Goal: Task Accomplishment & Management: Manage account settings

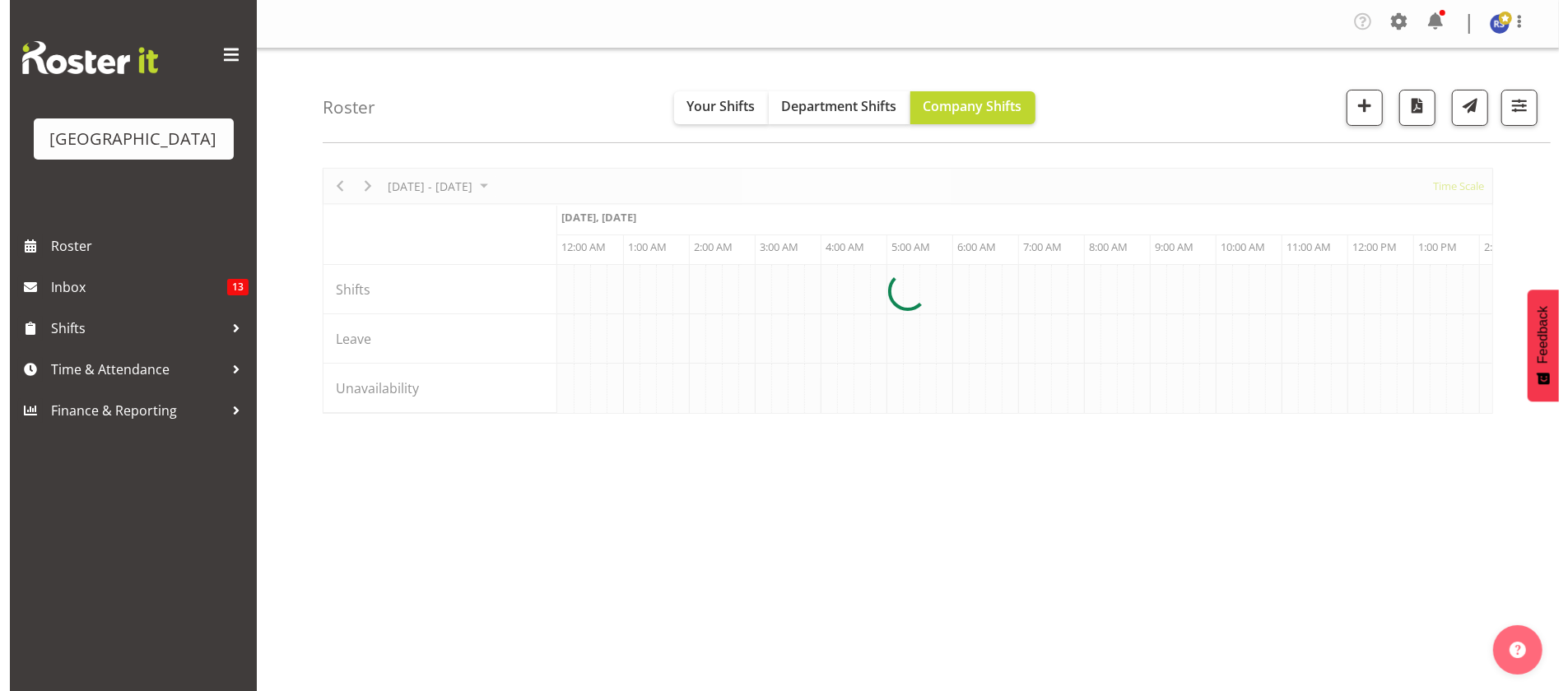
scroll to position [0, 3158]
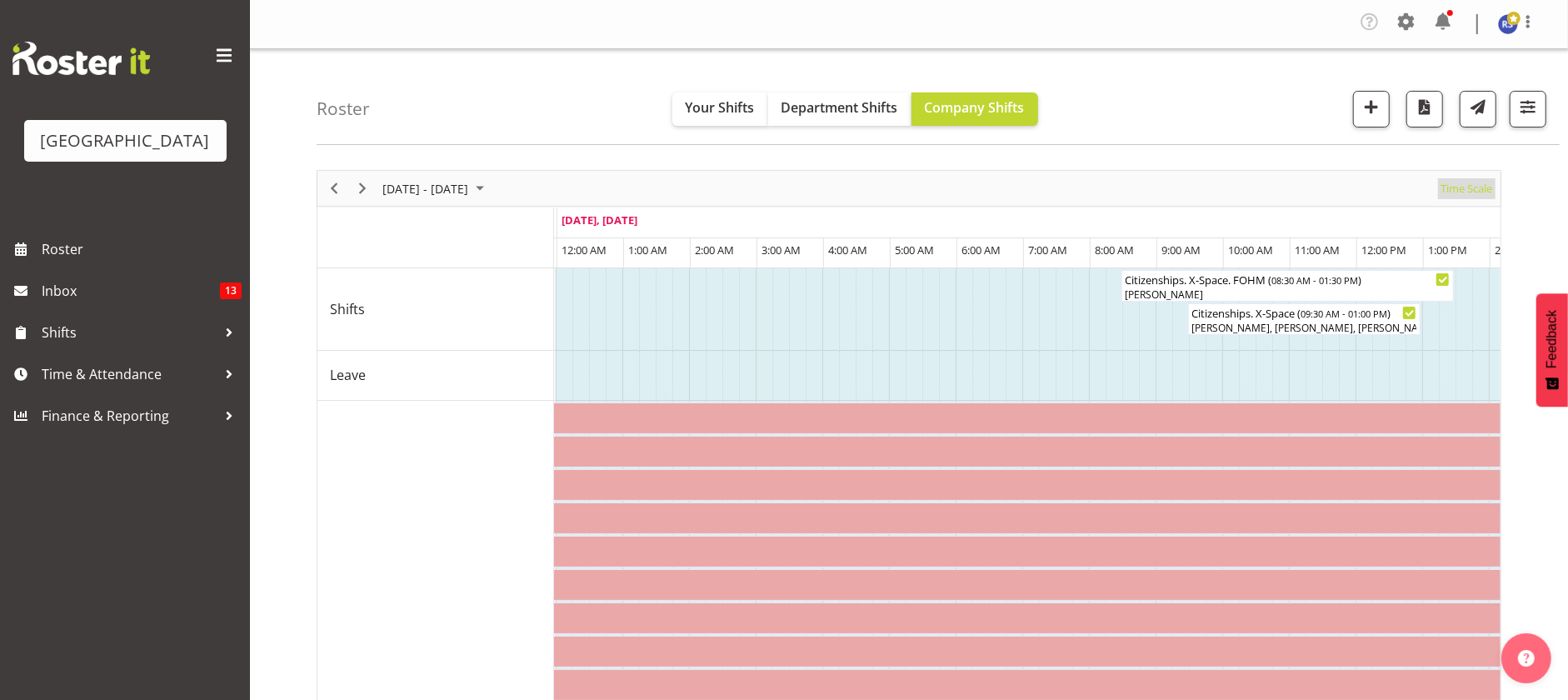
click at [1458, 185] on span "Time Scale" at bounding box center [1467, 189] width 55 height 21
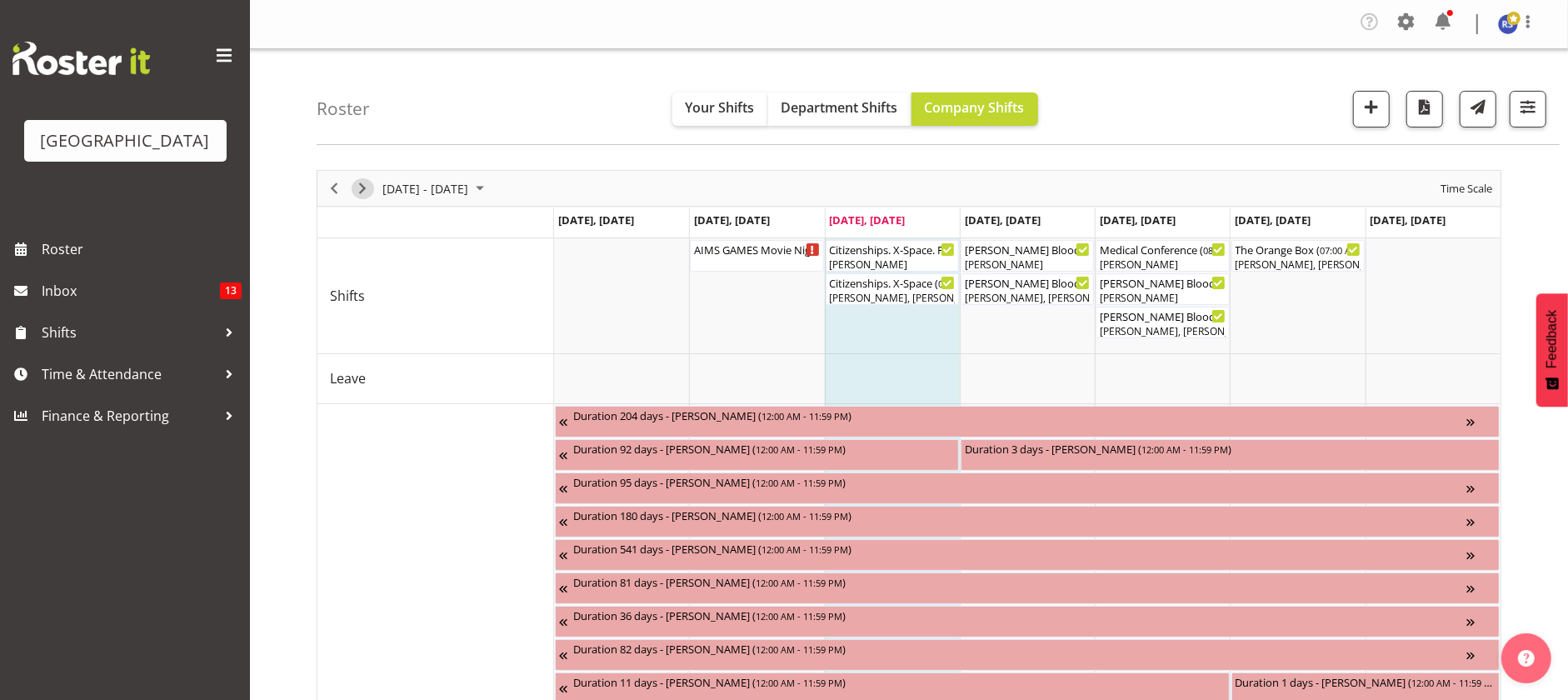
click at [360, 193] on span "Next" at bounding box center [362, 189] width 20 height 21
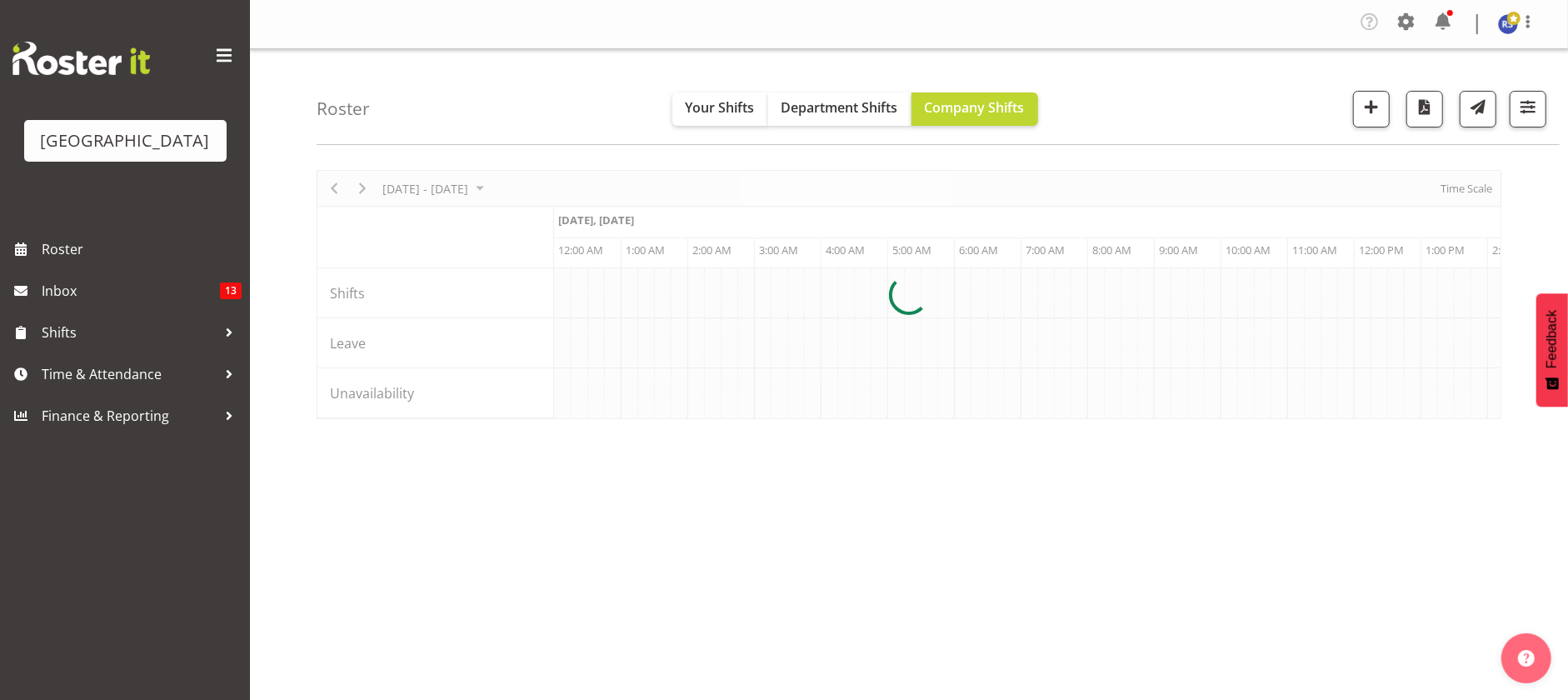
click at [1445, 184] on div at bounding box center [909, 294] width 1185 height 249
click at [1463, 187] on div at bounding box center [909, 294] width 1185 height 249
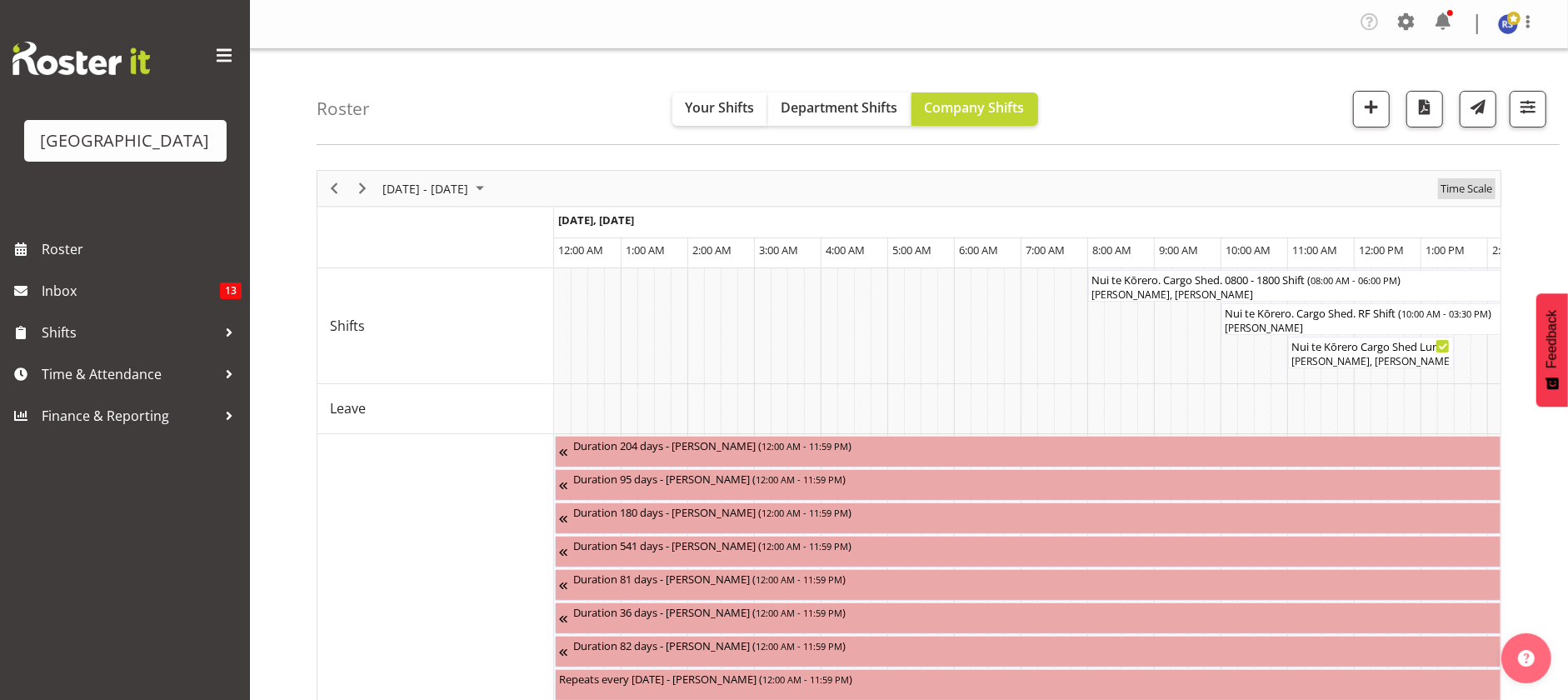
click at [1463, 187] on span "Time Scale" at bounding box center [1467, 189] width 55 height 21
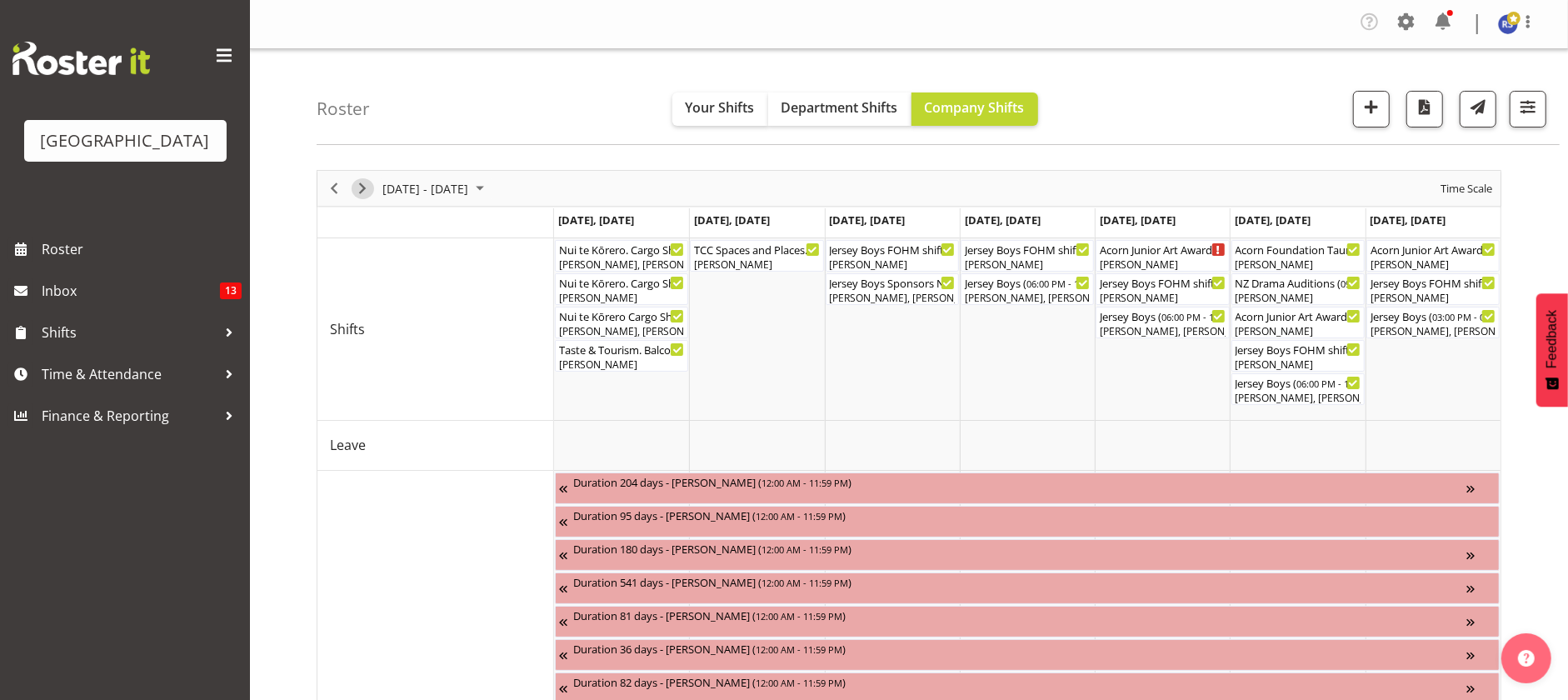
click at [363, 190] on span "Next" at bounding box center [362, 189] width 20 height 21
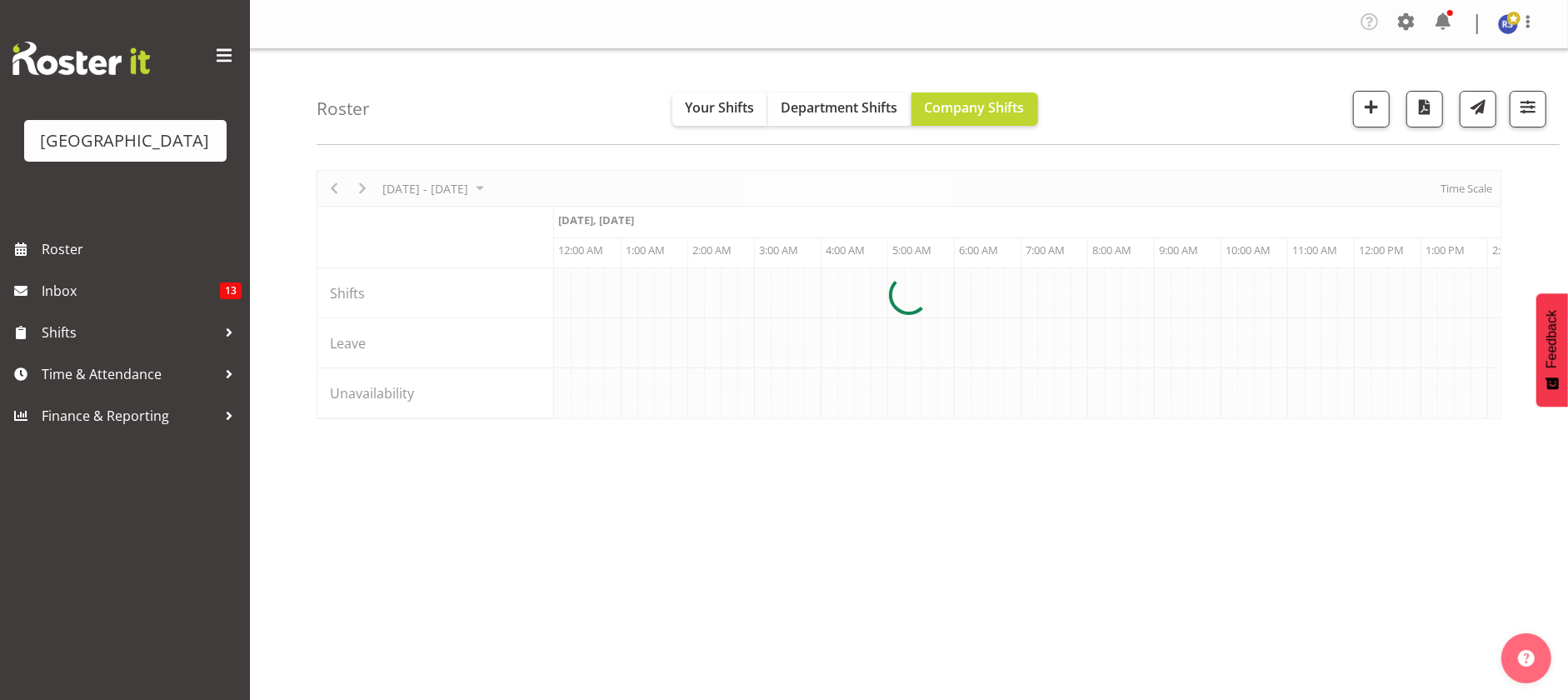
click at [1467, 187] on div at bounding box center [909, 294] width 1185 height 249
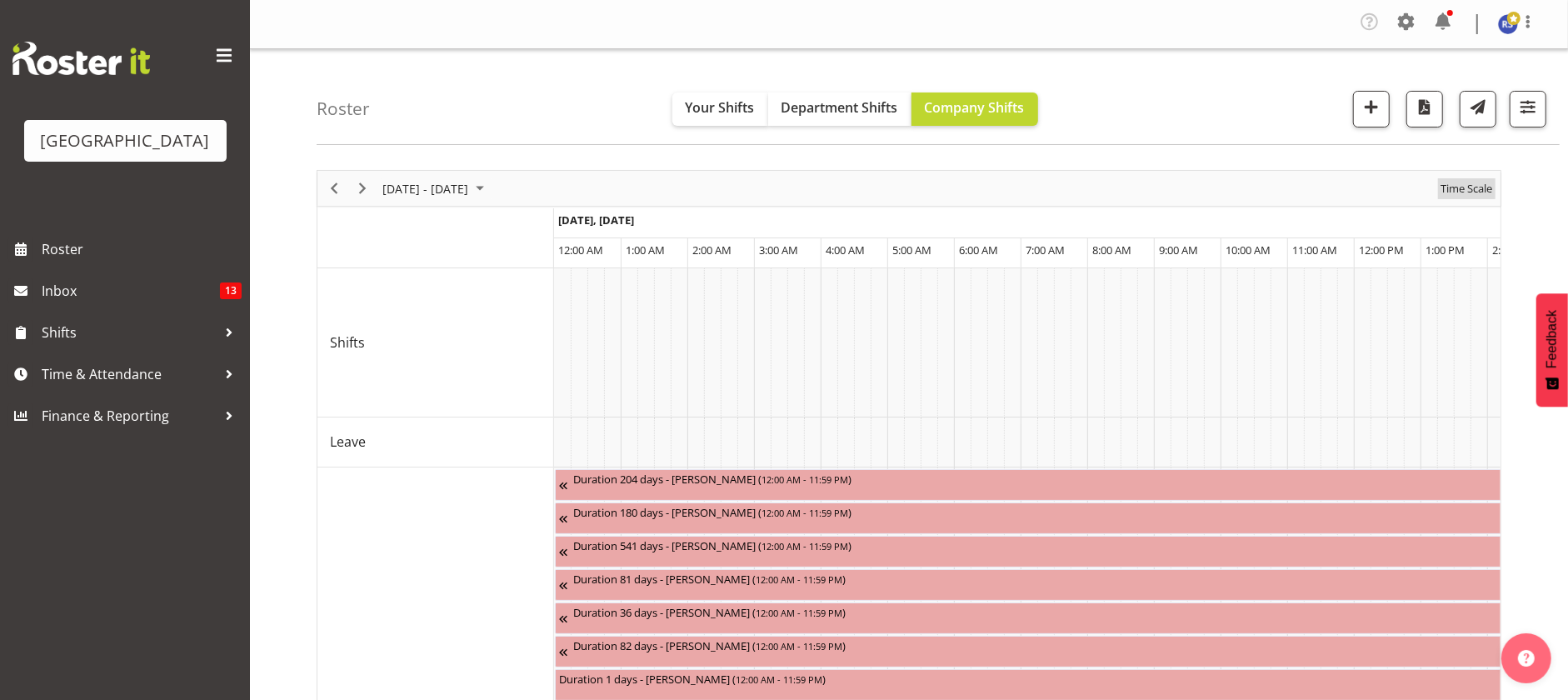
click at [1459, 187] on span "Time Scale" at bounding box center [1467, 189] width 55 height 21
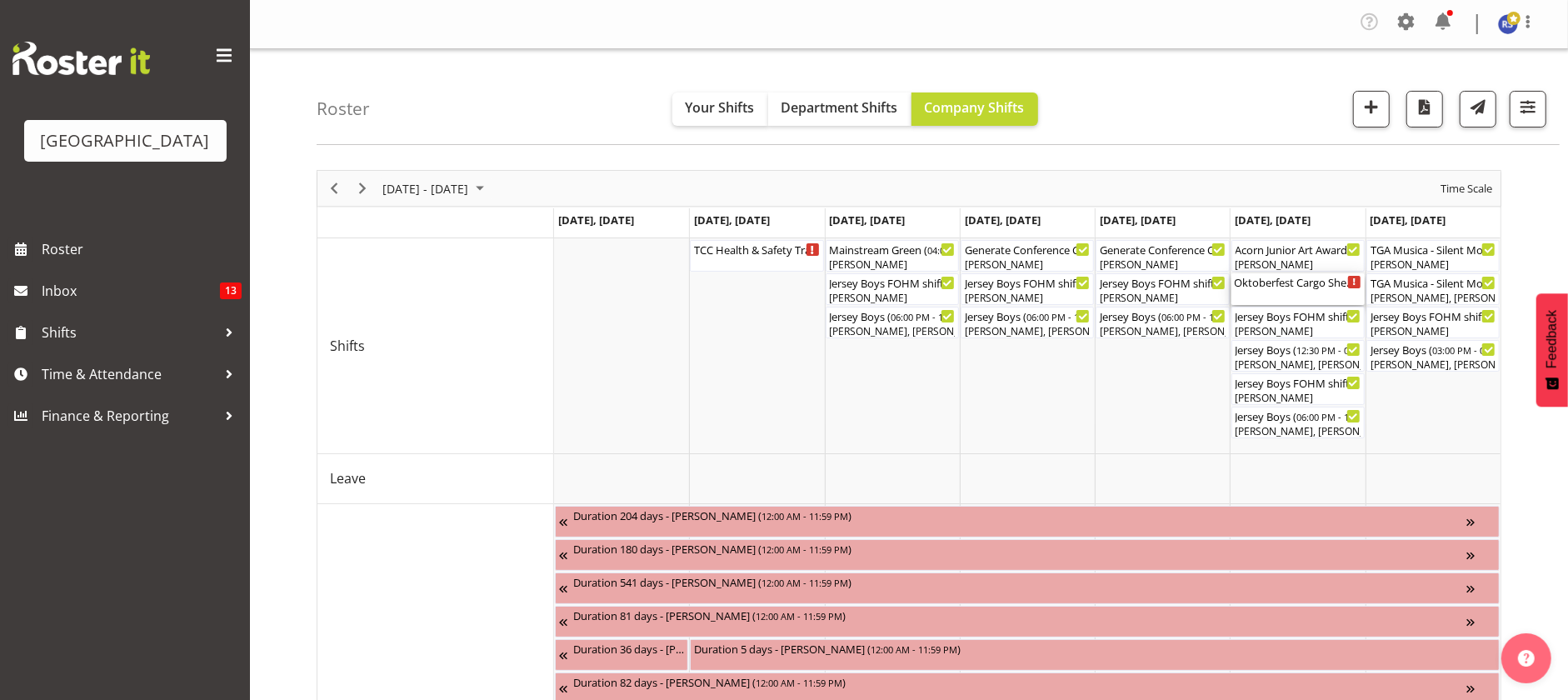
click at [1319, 285] on div "Oktoberfest Cargo Shed ( 11:45 AM - 11:30 PM )" at bounding box center [1299, 282] width 127 height 17
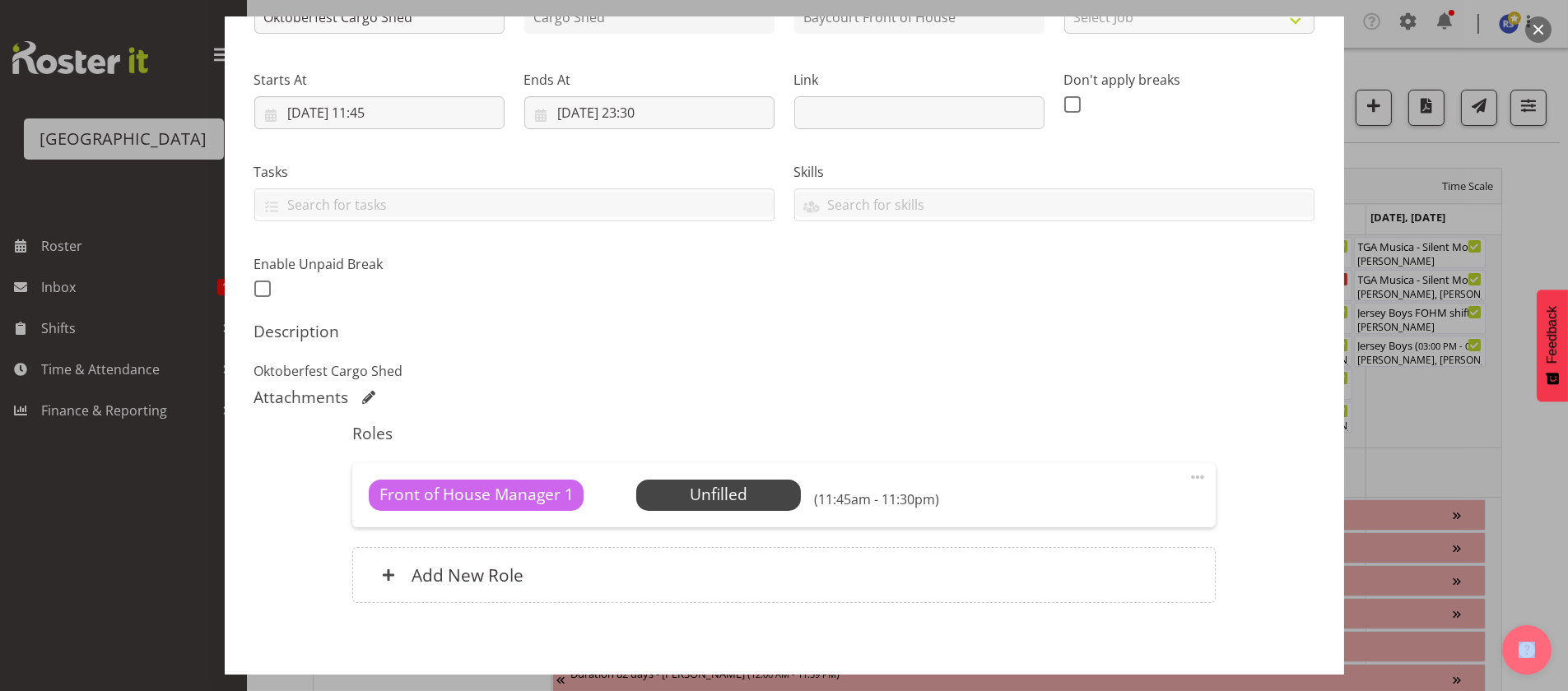
scroll to position [287, 0]
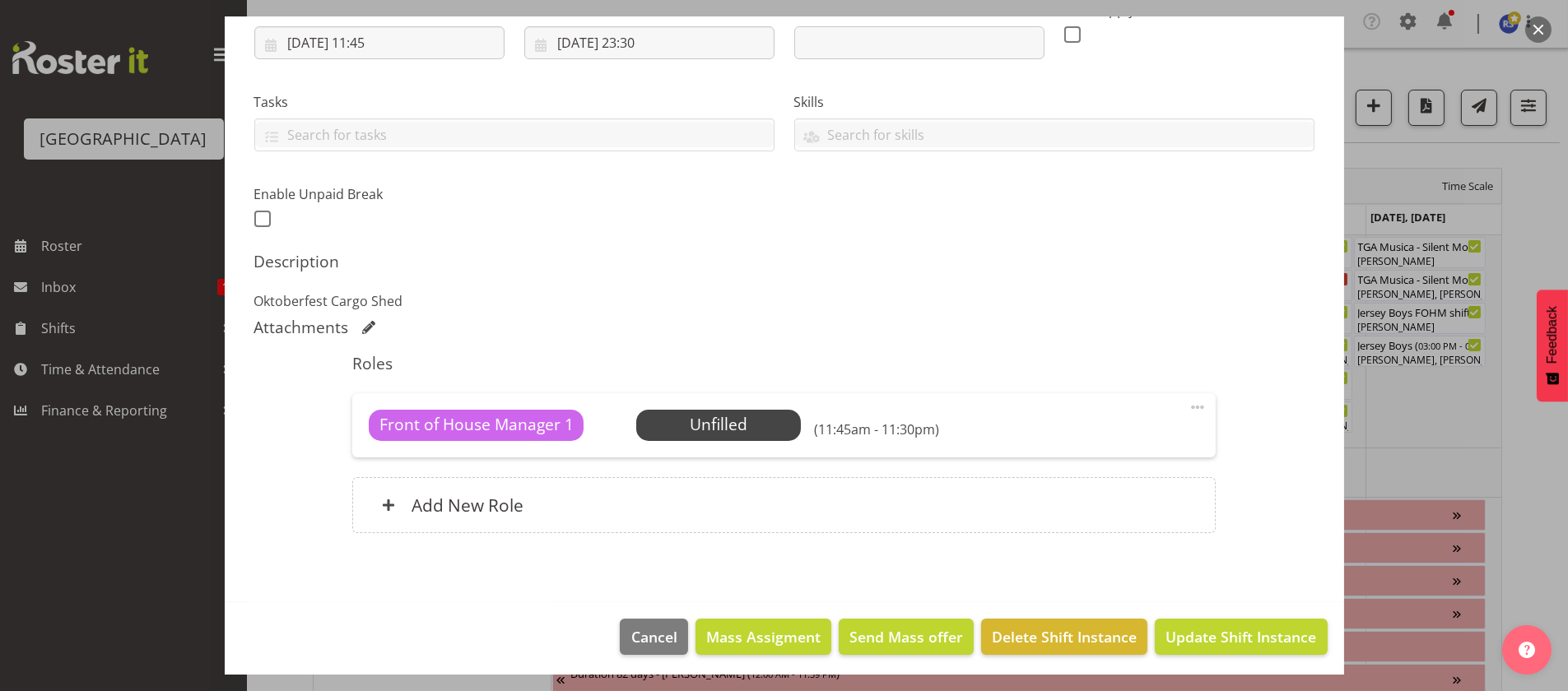
click at [0, 0] on span "Select Employee" at bounding box center [0, 0] width 0 height 0
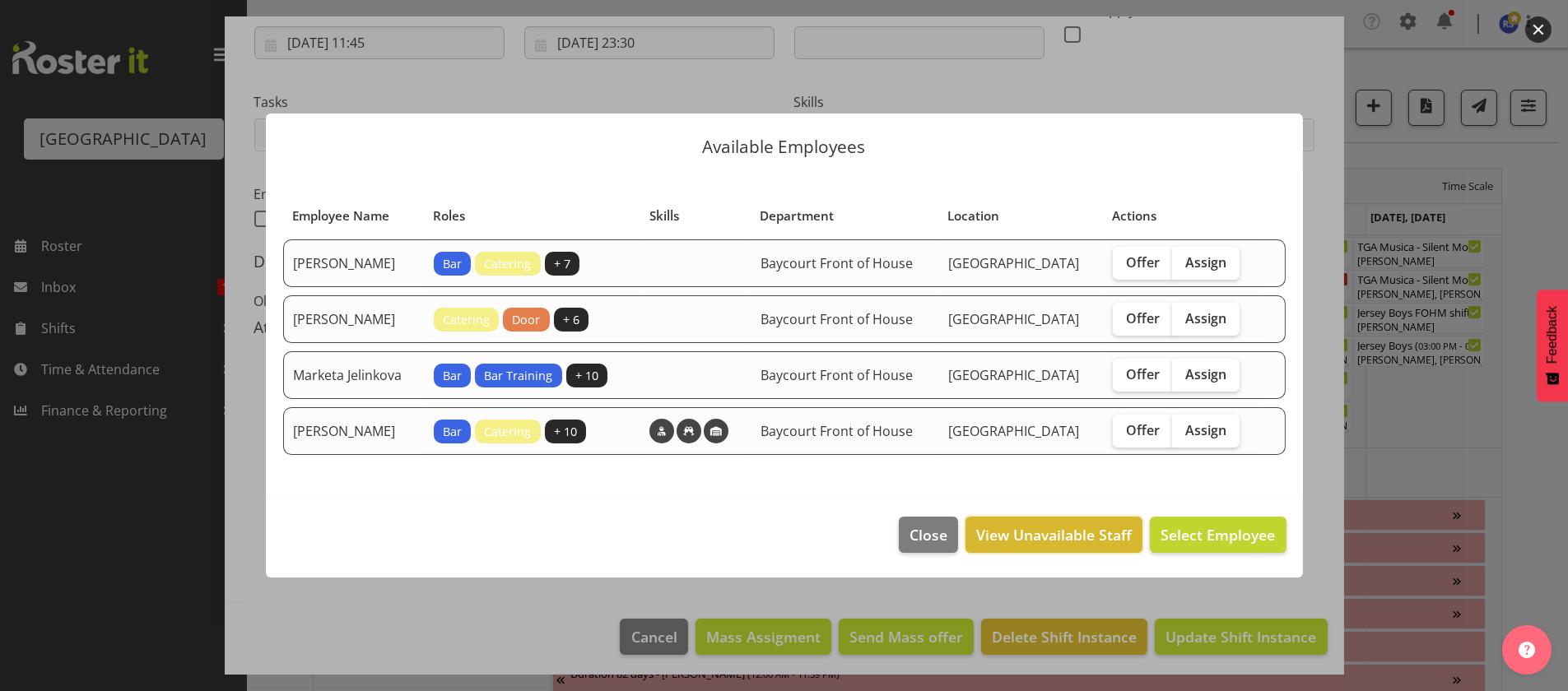
click at [1048, 539] on span "View Unavailable Staff" at bounding box center [1054, 535] width 155 height 22
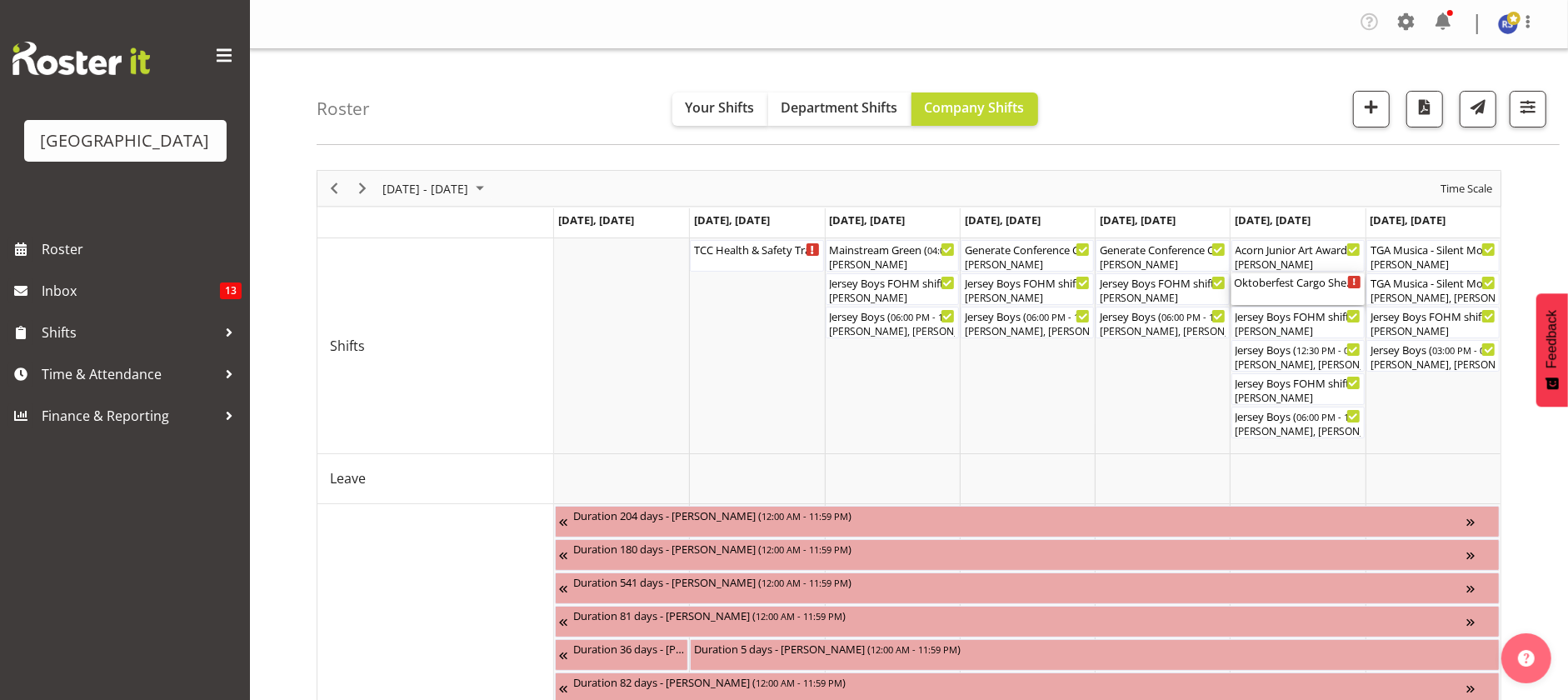
click at [1260, 286] on div "Oktoberfest Cargo Shed ( 11:45 AM - 11:30 PM )" at bounding box center [1299, 282] width 127 height 17
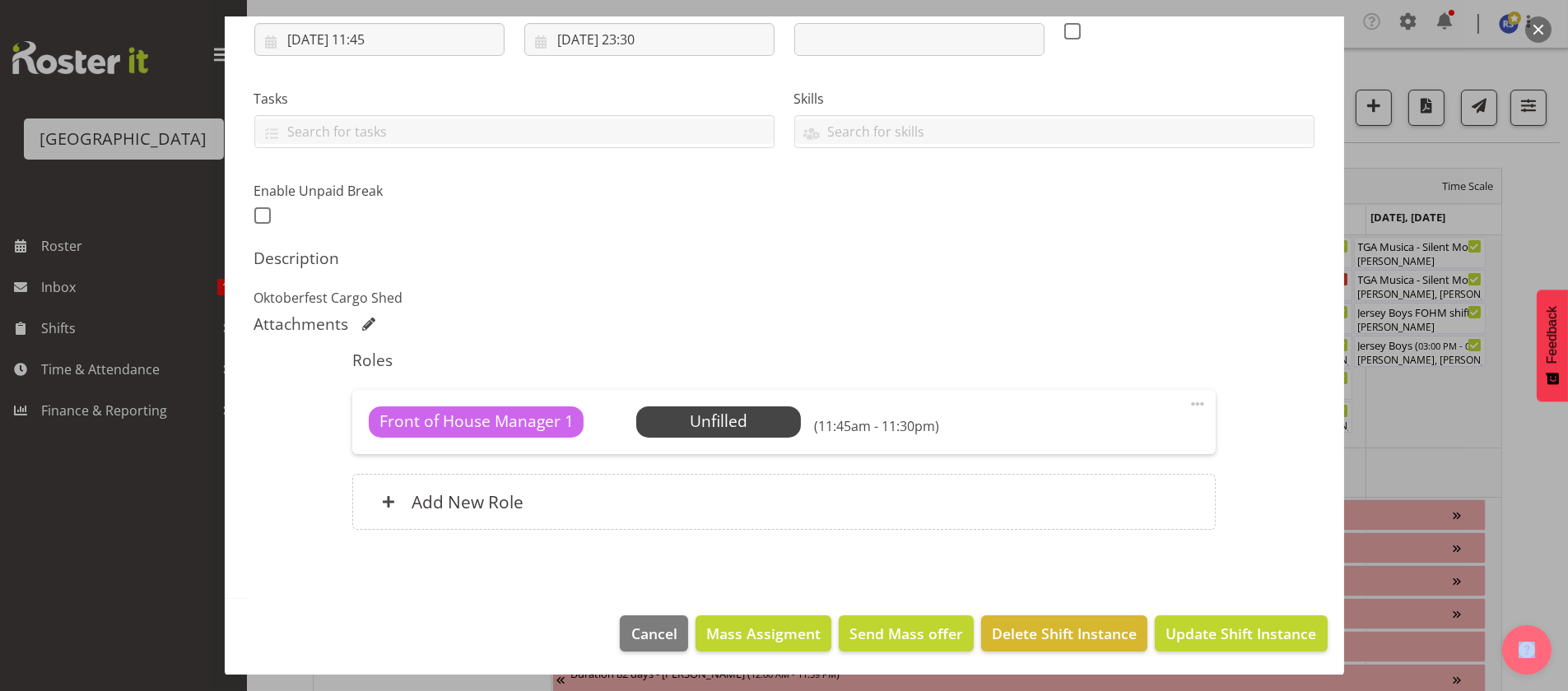
scroll to position [292, 0]
click at [0, 0] on span "Select Employee" at bounding box center [0, 0] width 0 height 0
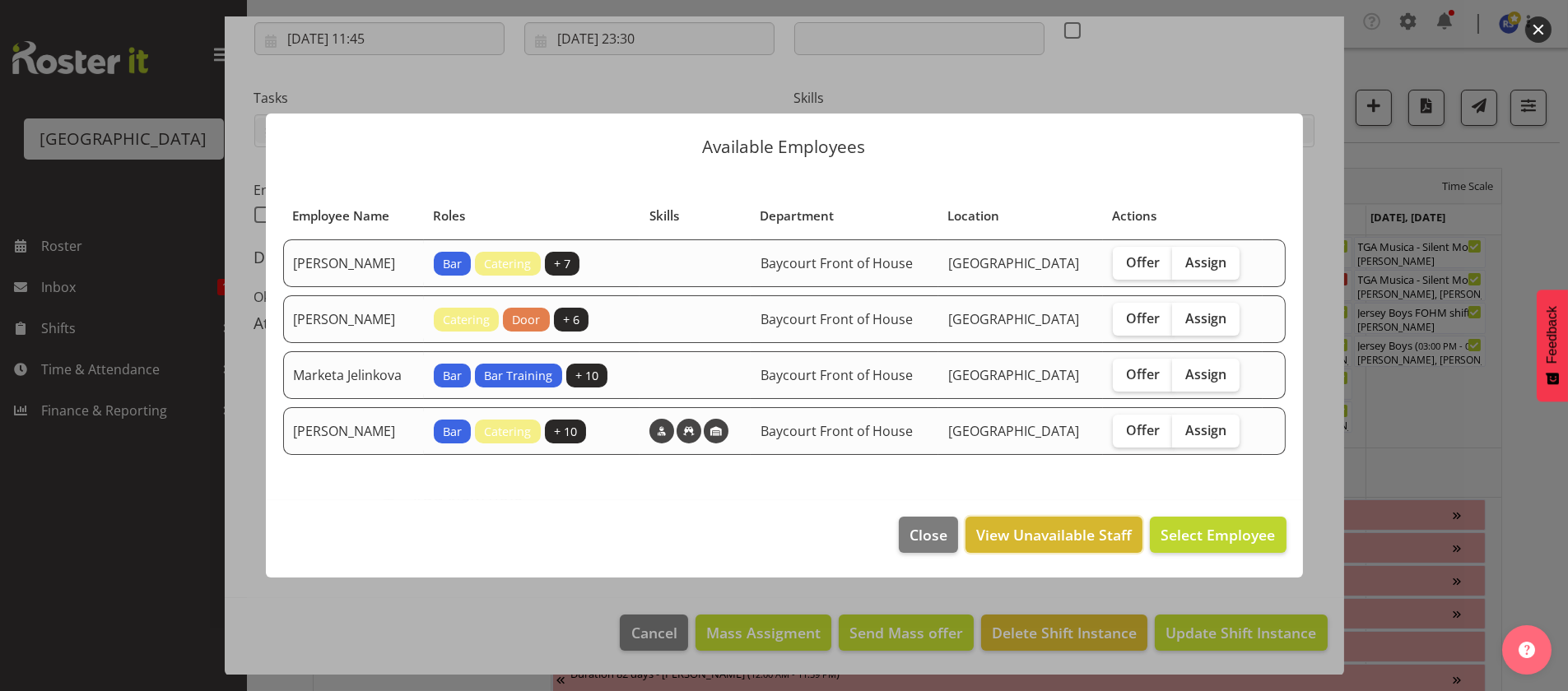
click at [1072, 545] on span "View Unavailable Staff" at bounding box center [1054, 535] width 155 height 22
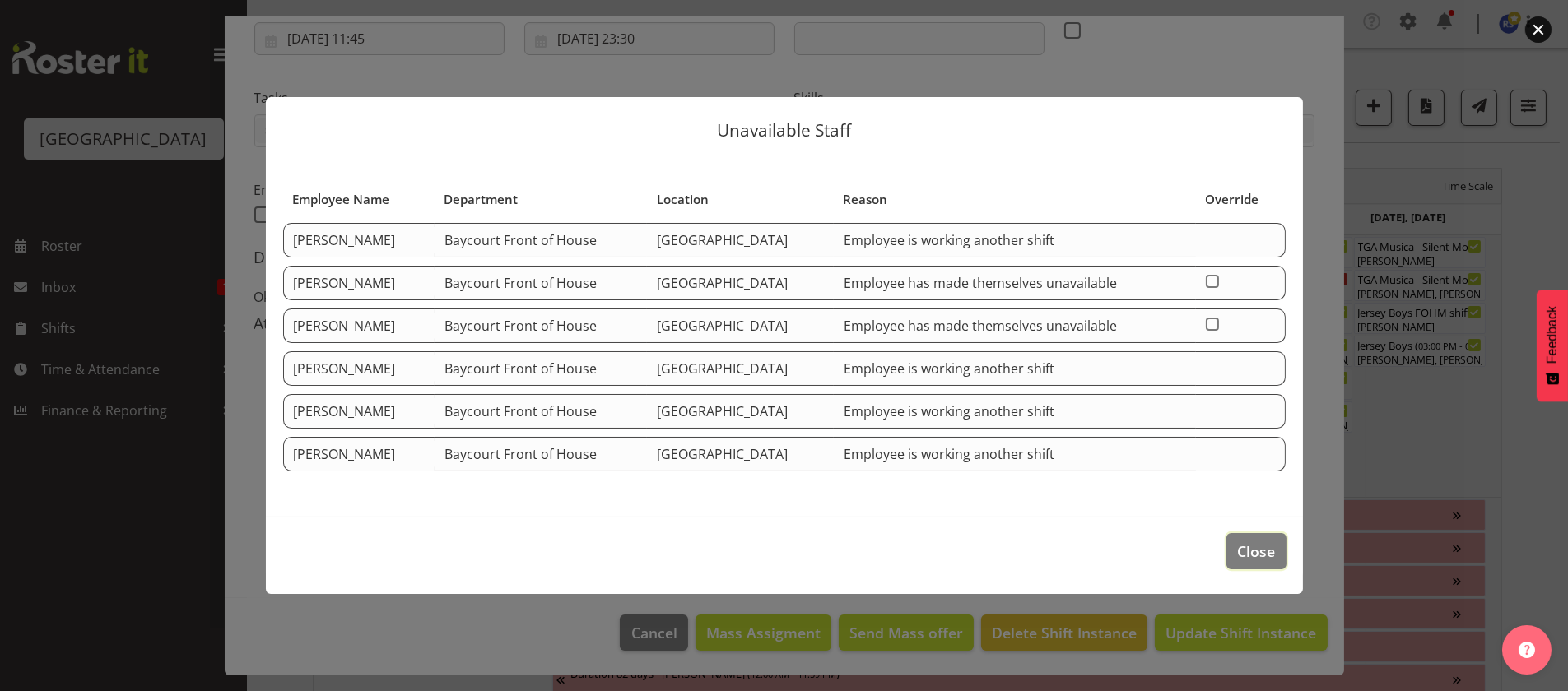
click at [1255, 547] on span "Close" at bounding box center [1255, 551] width 37 height 22
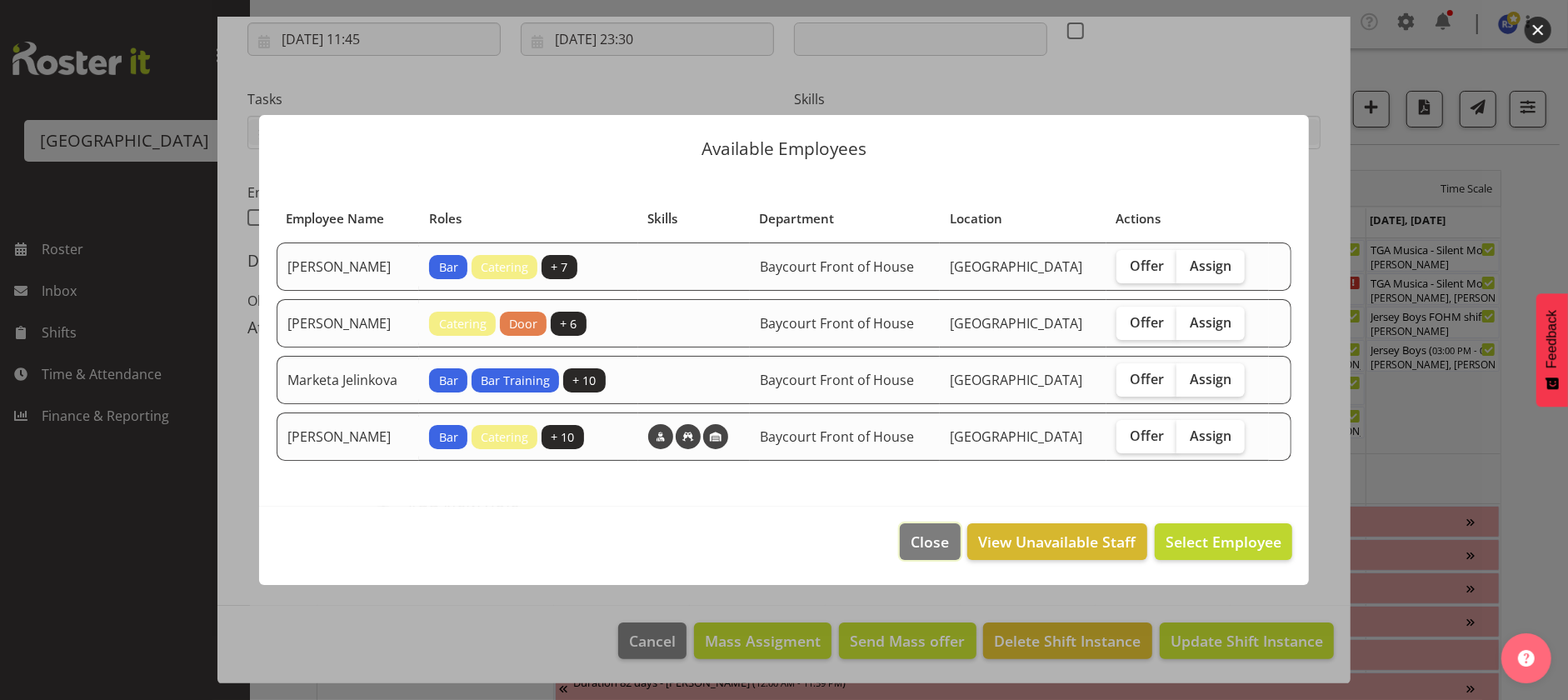
click at [927, 551] on span "Close" at bounding box center [930, 542] width 38 height 22
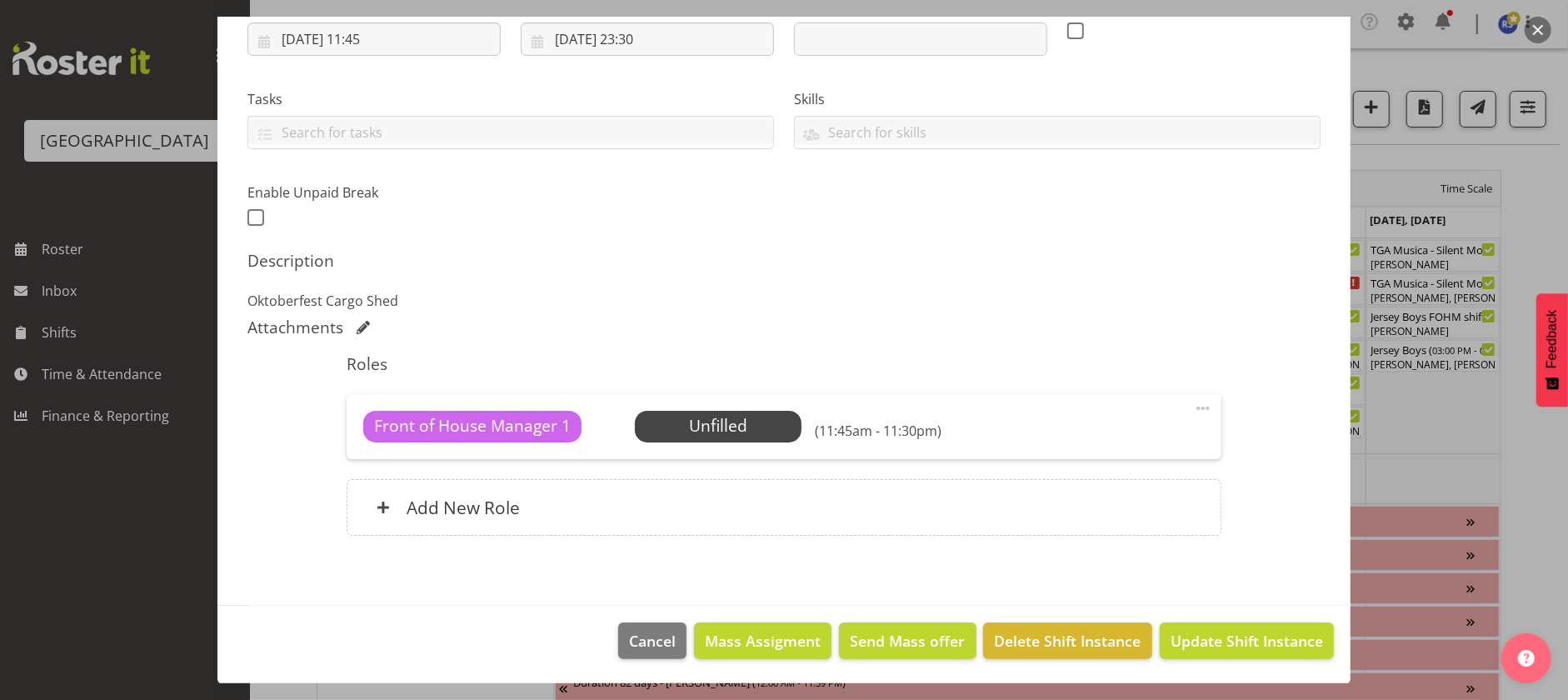
click at [1193, 405] on span at bounding box center [1203, 408] width 20 height 20
click at [1061, 448] on link "Edit" at bounding box center [1133, 449] width 160 height 30
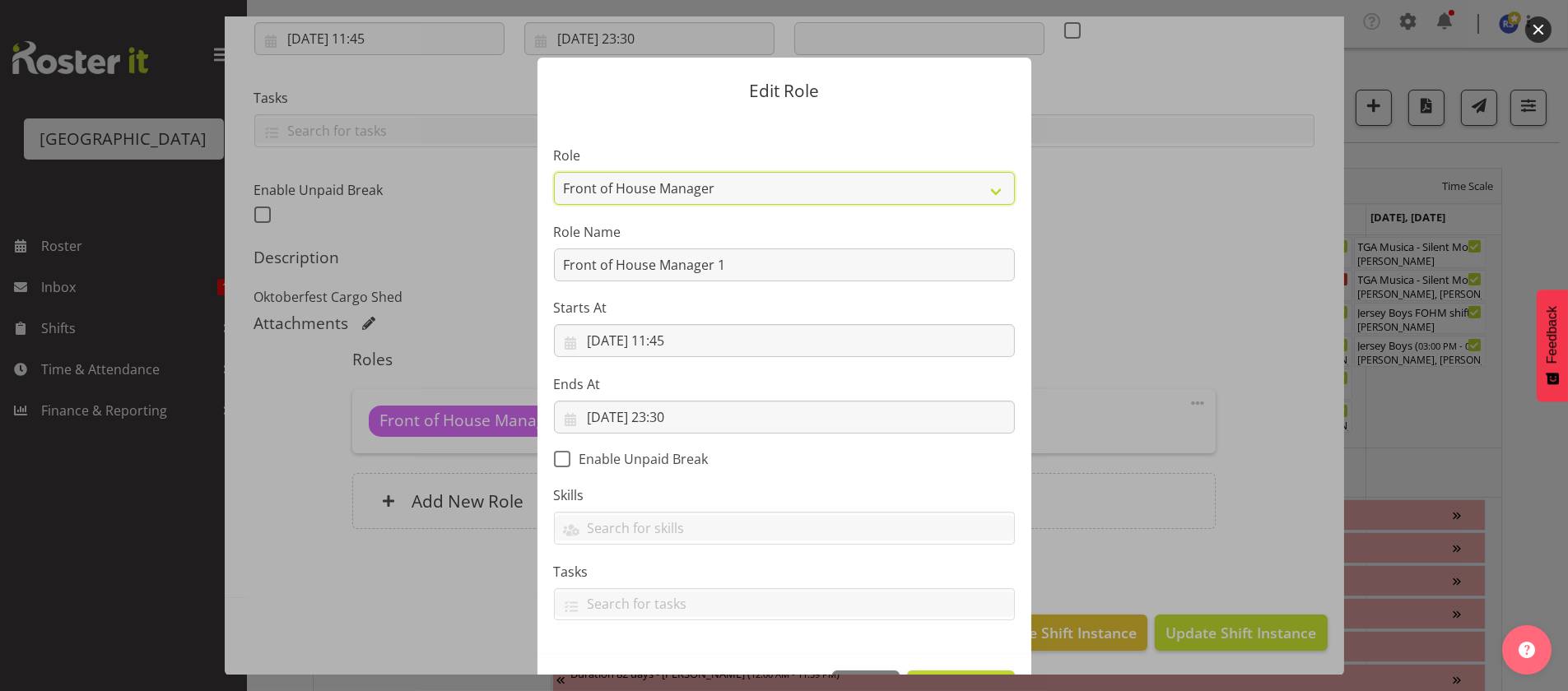
click at [778, 183] on select "Audio Bar Bar Runner Bar Training Box Office Cargo Shed Venue Rep Catering Door…" at bounding box center [784, 188] width 461 height 33
select select "1352"
click at [554, 172] on select "Audio Bar Bar Runner Bar Training Box Office Cargo Shed Venue Rep Catering Door…" at bounding box center [784, 188] width 461 height 33
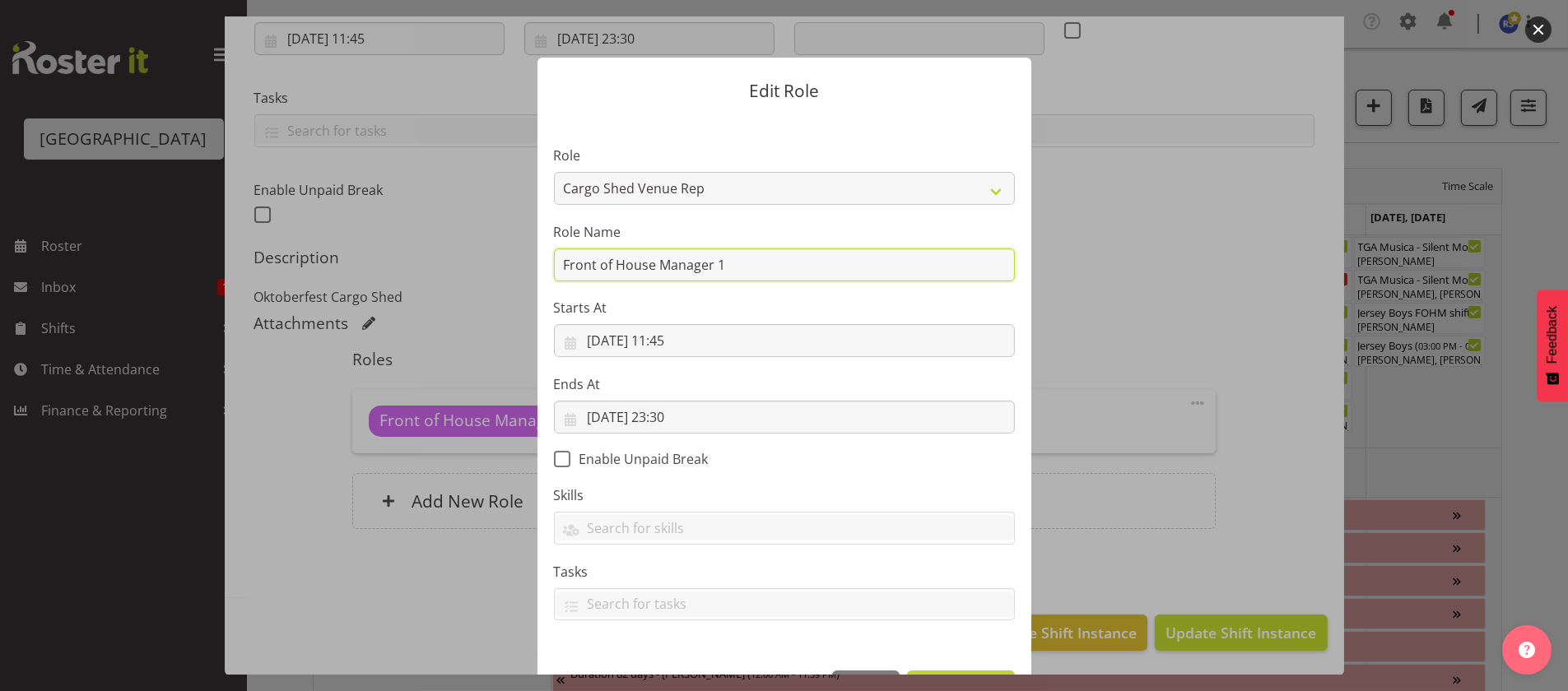
click at [762, 274] on input "Front of House Manager 1" at bounding box center [784, 264] width 461 height 33
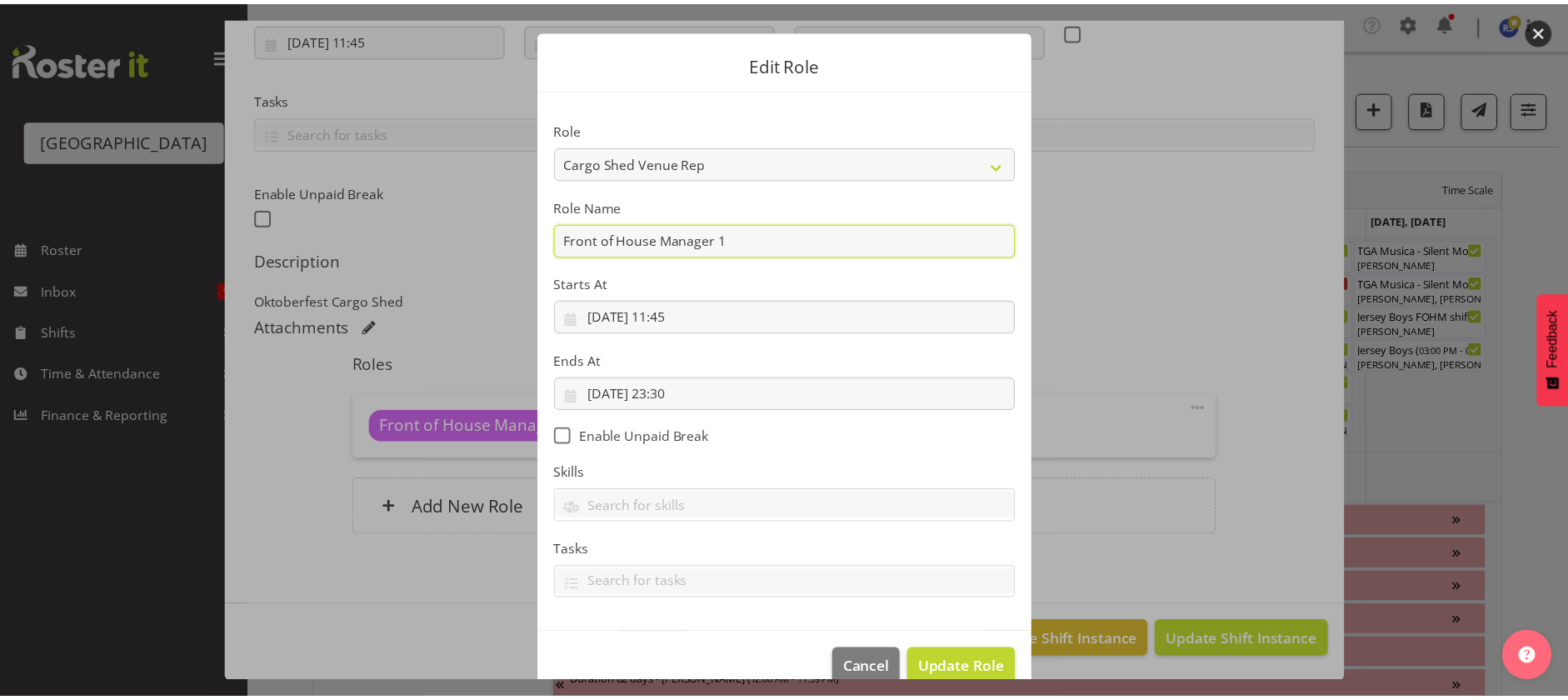
scroll to position [57, 0]
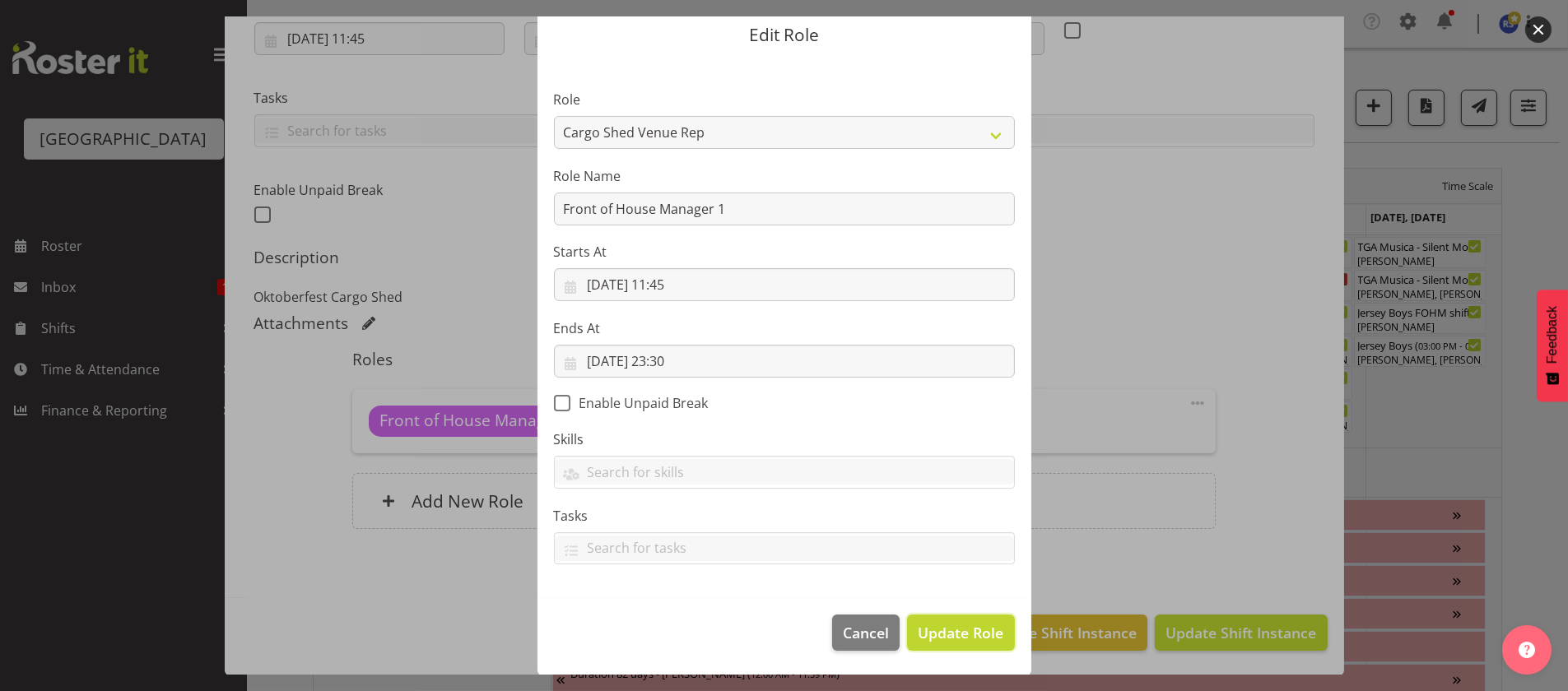
click at [952, 626] on span "Update Role" at bounding box center [960, 632] width 85 height 22
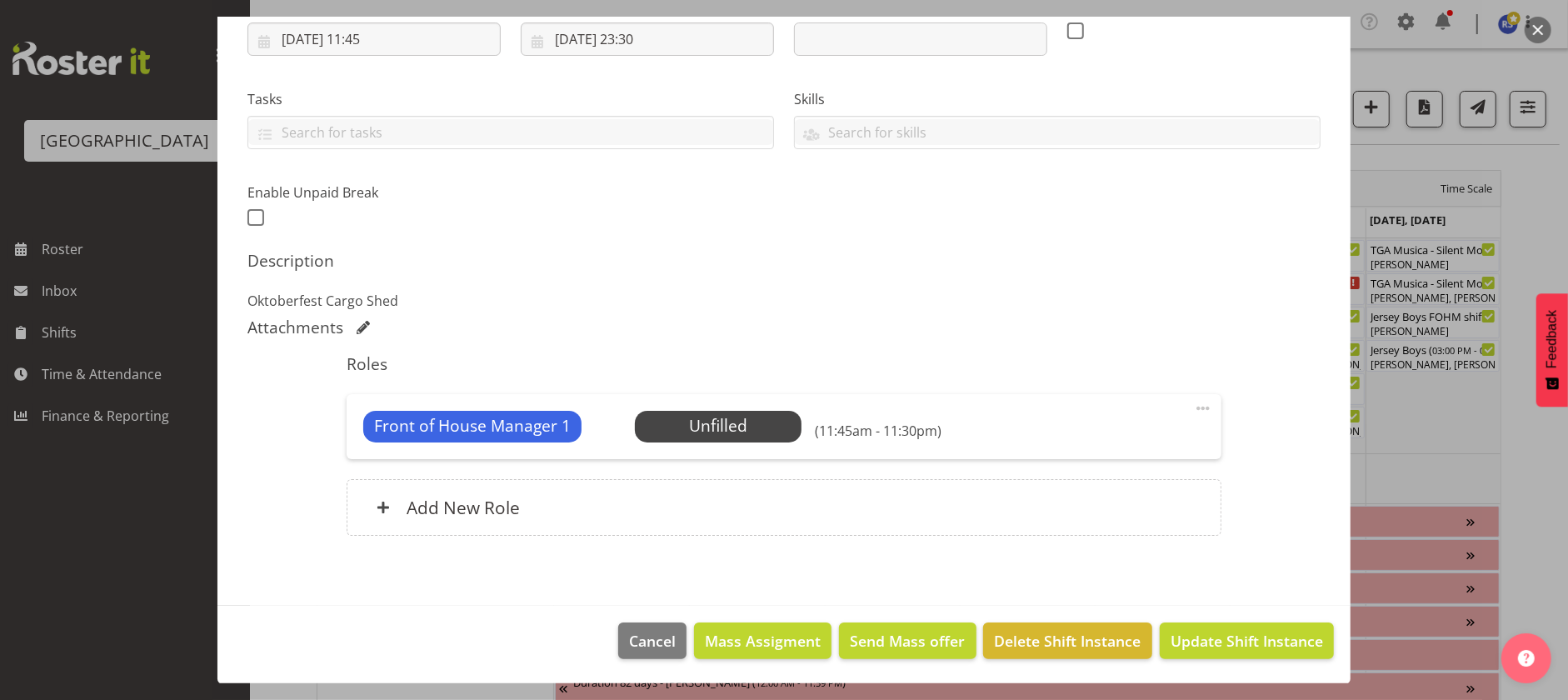
click at [0, 0] on span "Select Employee" at bounding box center [0, 0] width 0 height 0
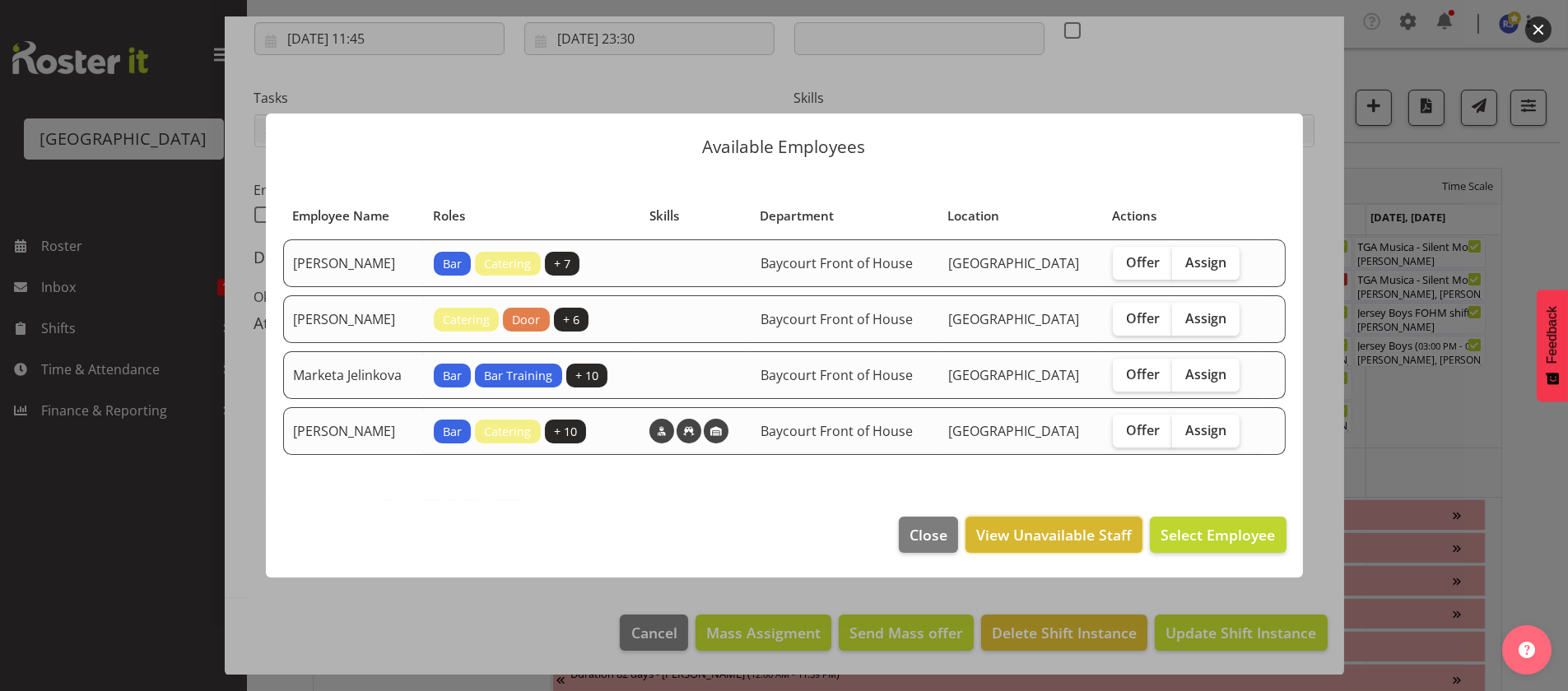
click at [1079, 542] on span "View Unavailable Staff" at bounding box center [1054, 535] width 155 height 22
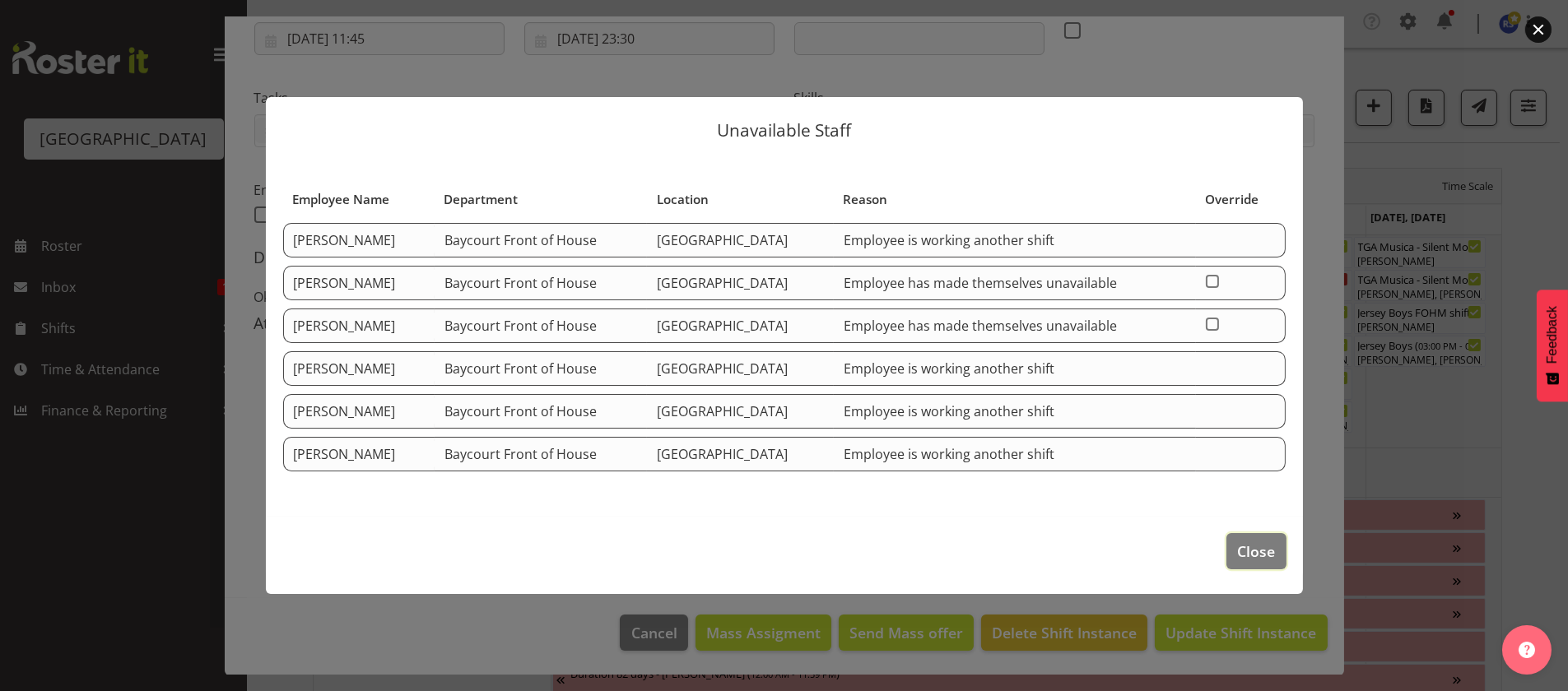
click at [1250, 544] on span "Close" at bounding box center [1255, 551] width 37 height 22
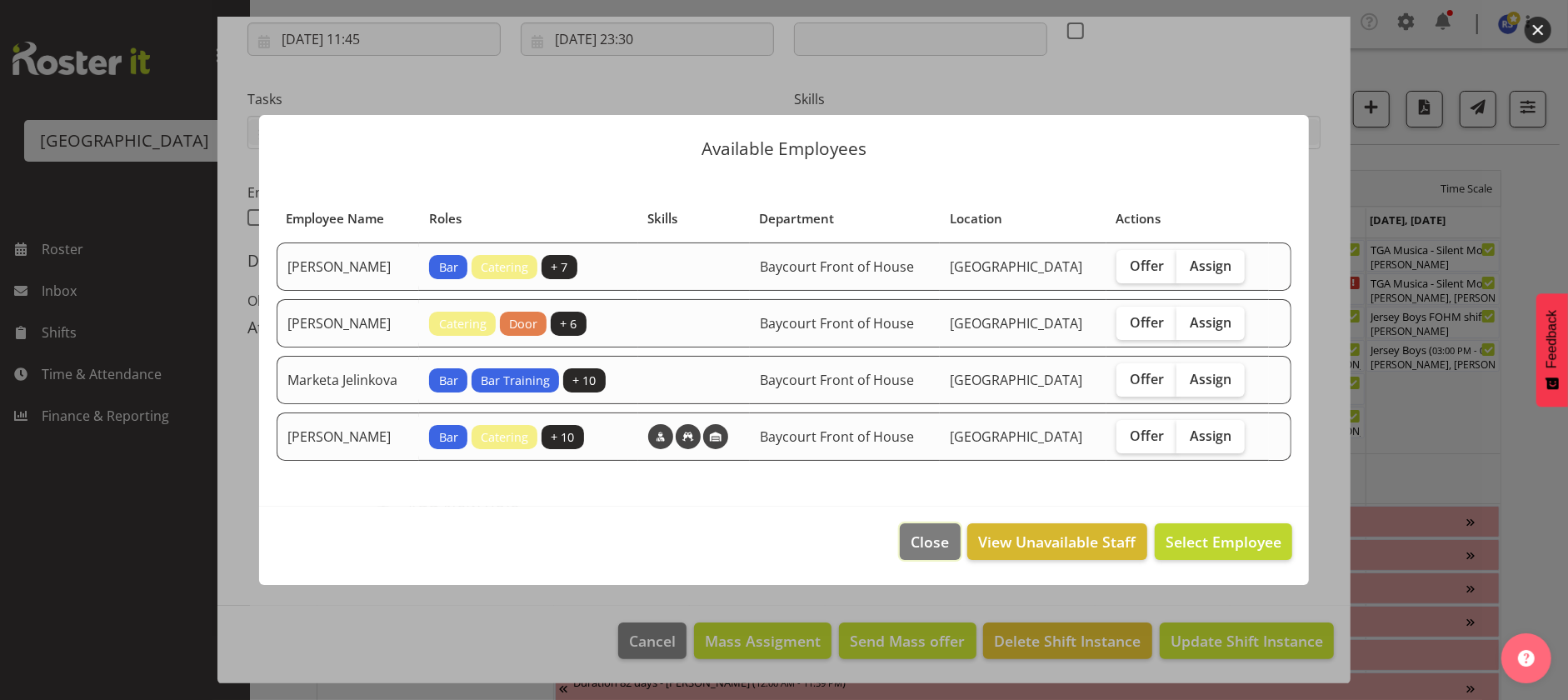
click at [943, 552] on span "Close" at bounding box center [930, 542] width 38 height 22
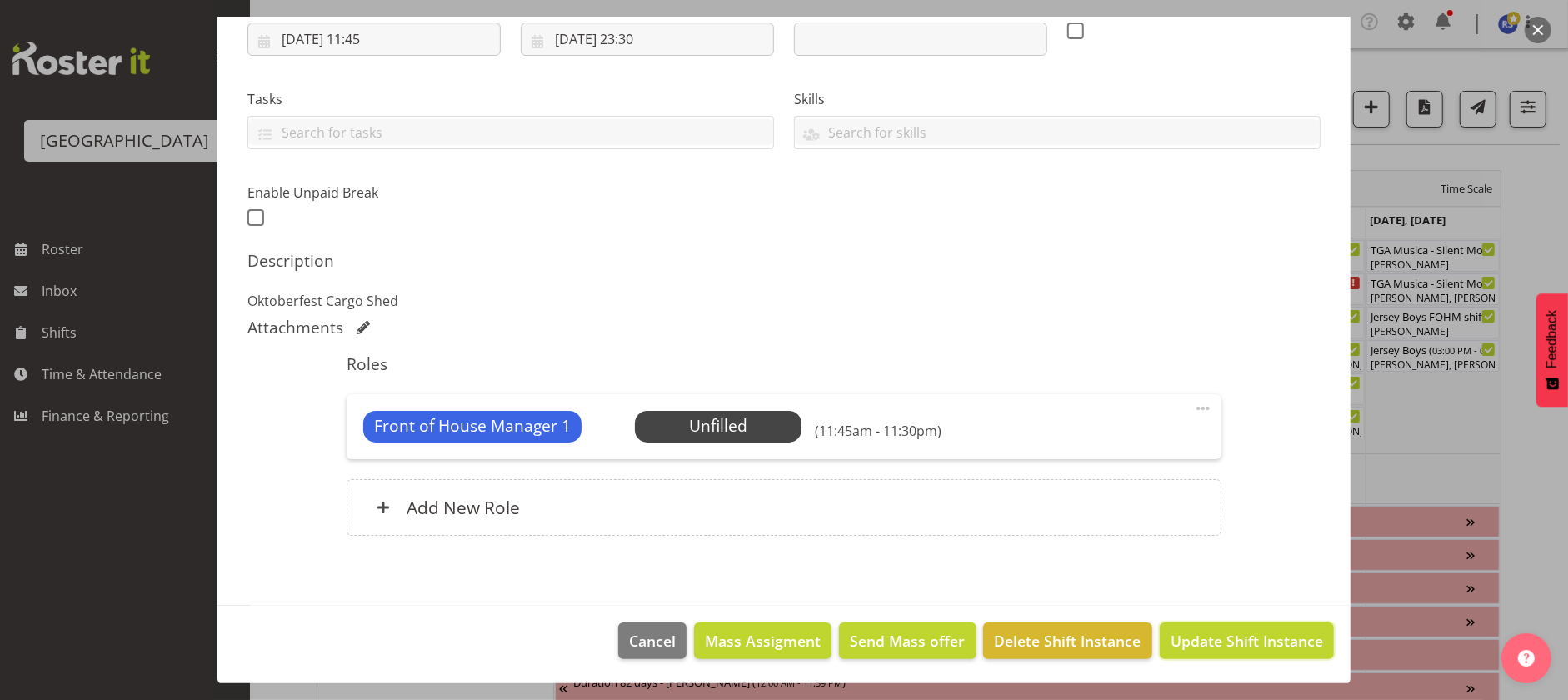
click at [1200, 631] on span "Update Shift Instance" at bounding box center [1246, 640] width 153 height 22
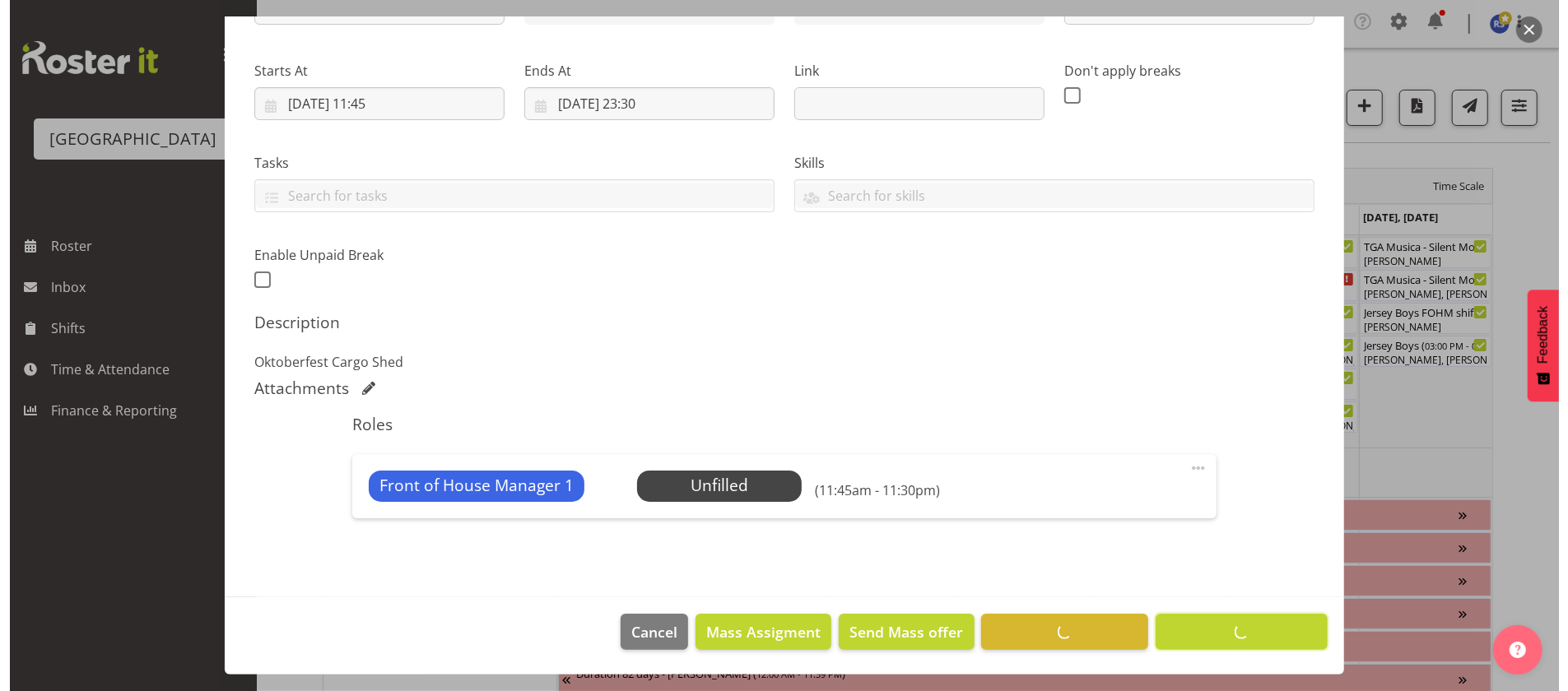
scroll to position [227, 0]
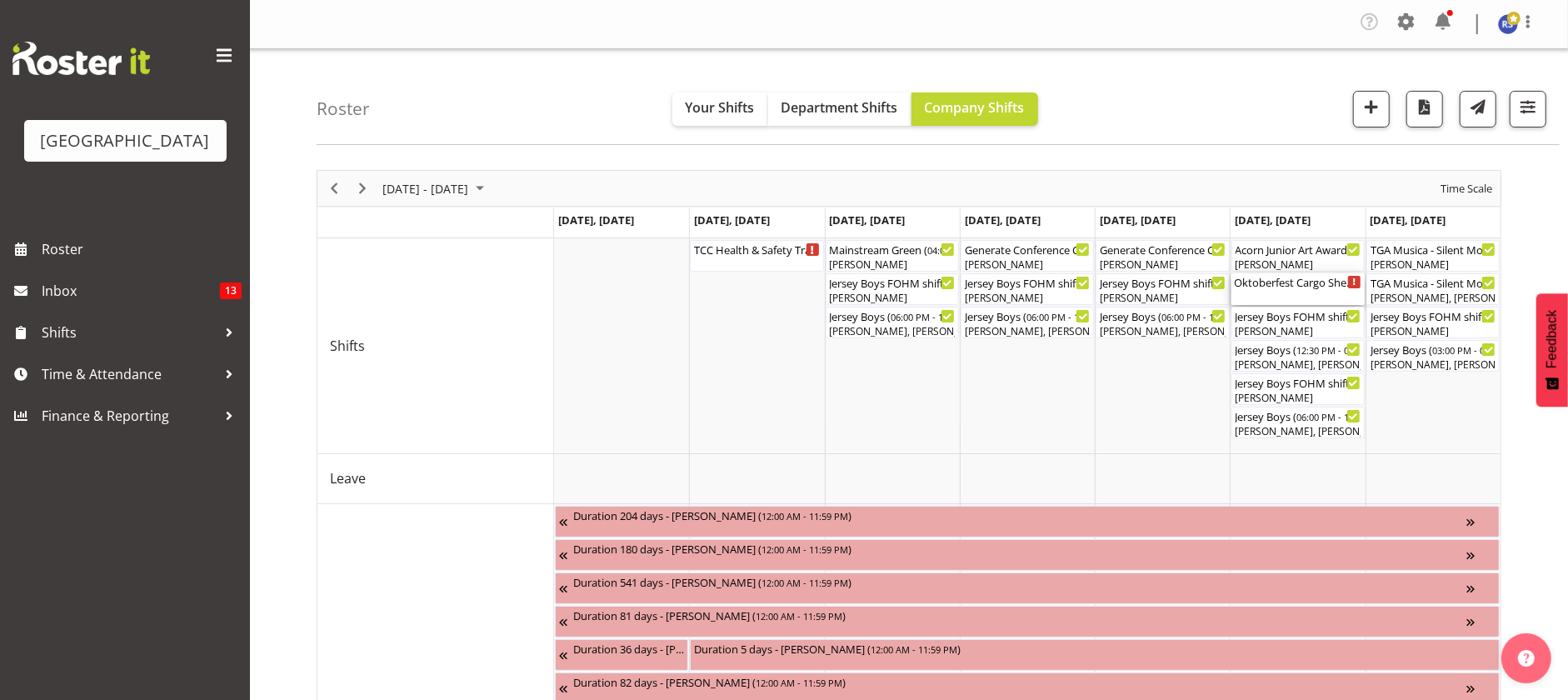
click at [1281, 286] on div "Oktoberfest Cargo Shed ( 11:45 AM - 11:30 PM )" at bounding box center [1299, 282] width 127 height 17
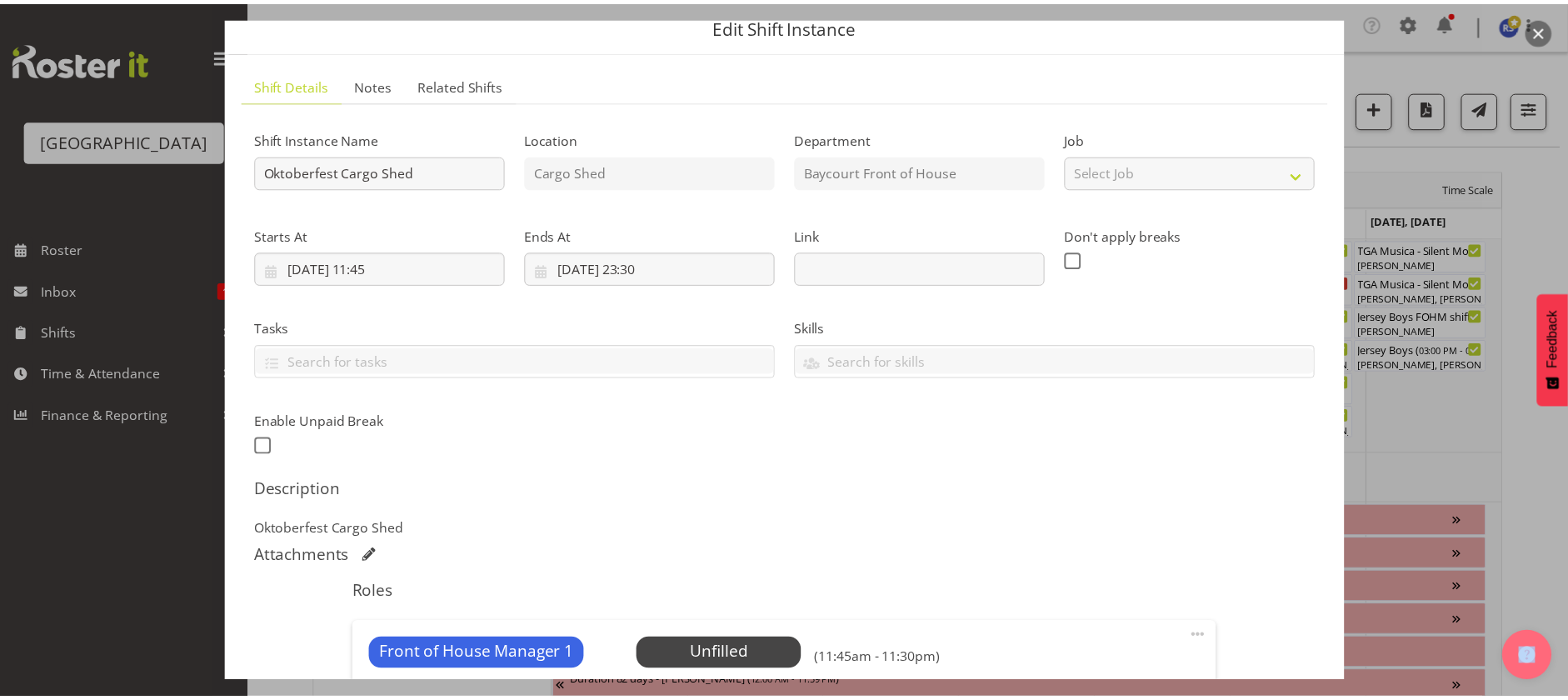
scroll to position [167, 0]
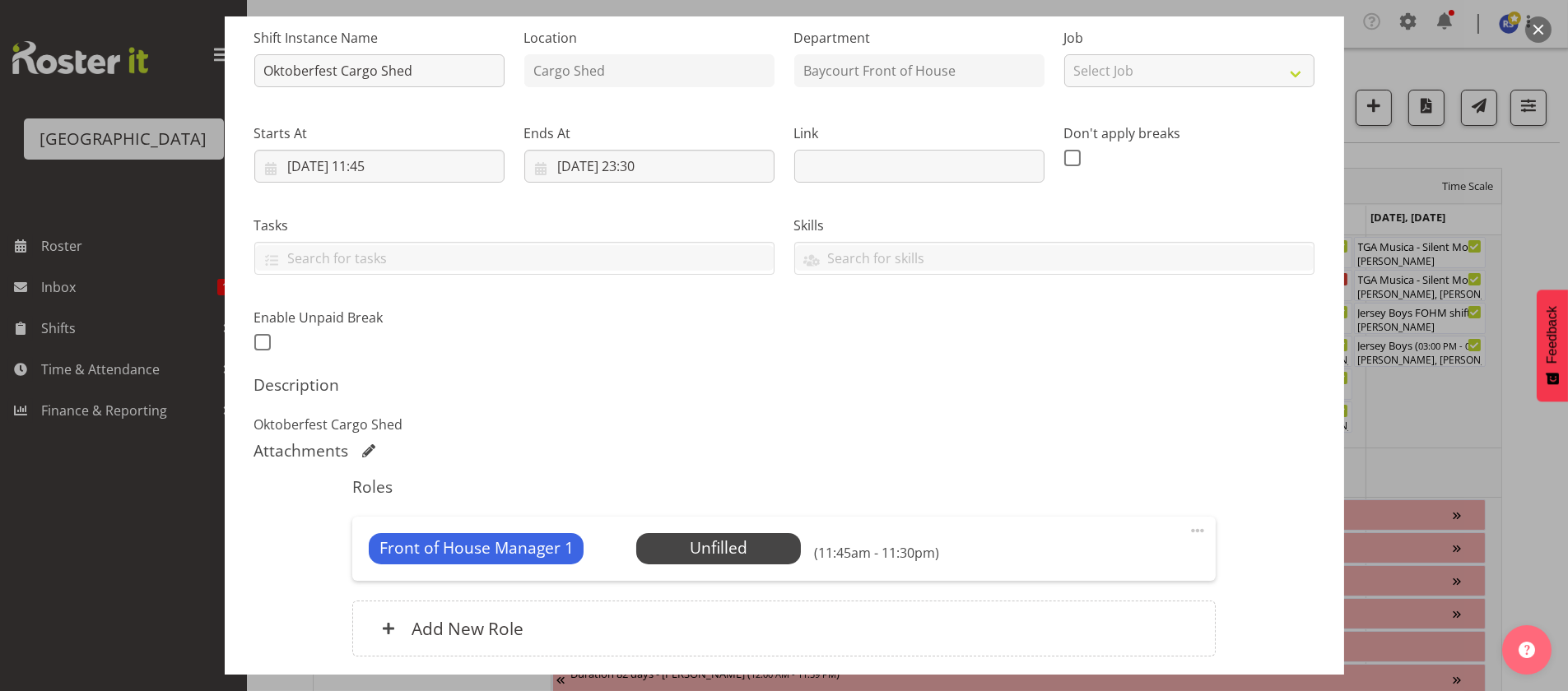
click at [0, 0] on span "Select Employee" at bounding box center [0, 0] width 0 height 0
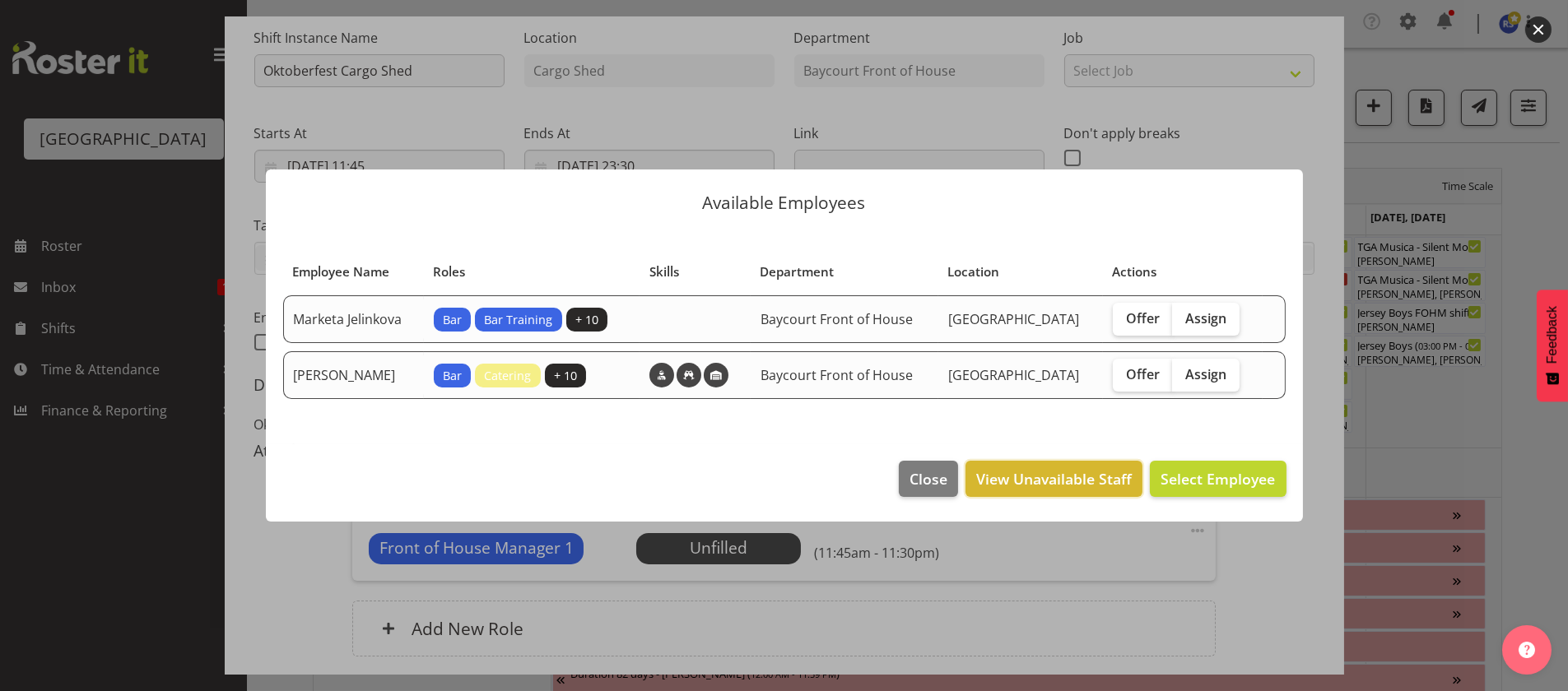
click at [1046, 488] on span "View Unavailable Staff" at bounding box center [1054, 478] width 155 height 22
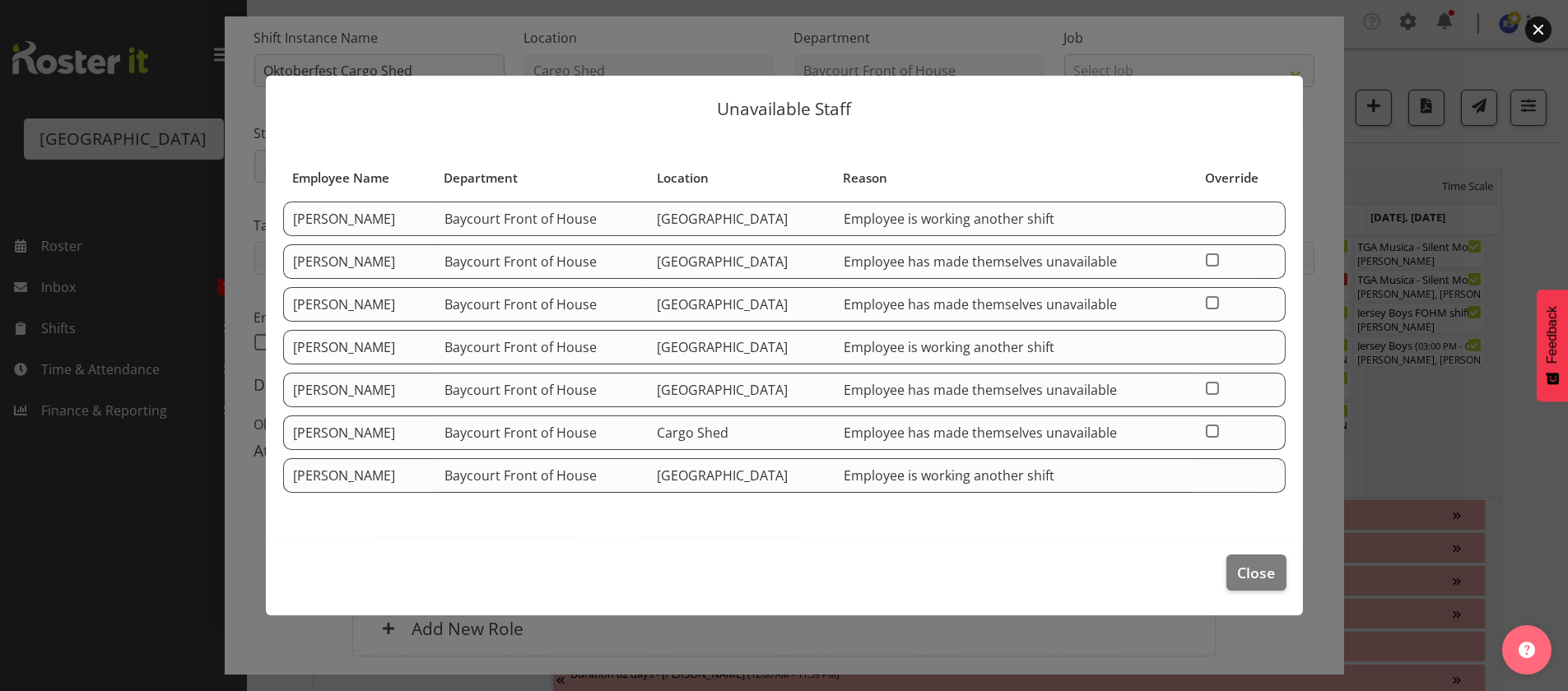
click at [1219, 432] on span at bounding box center [1212, 431] width 13 height 13
click at [1216, 432] on input "checkbox" at bounding box center [1210, 431] width 10 height 10
checkbox input "true"
click at [1247, 572] on span "Close" at bounding box center [1255, 572] width 37 height 22
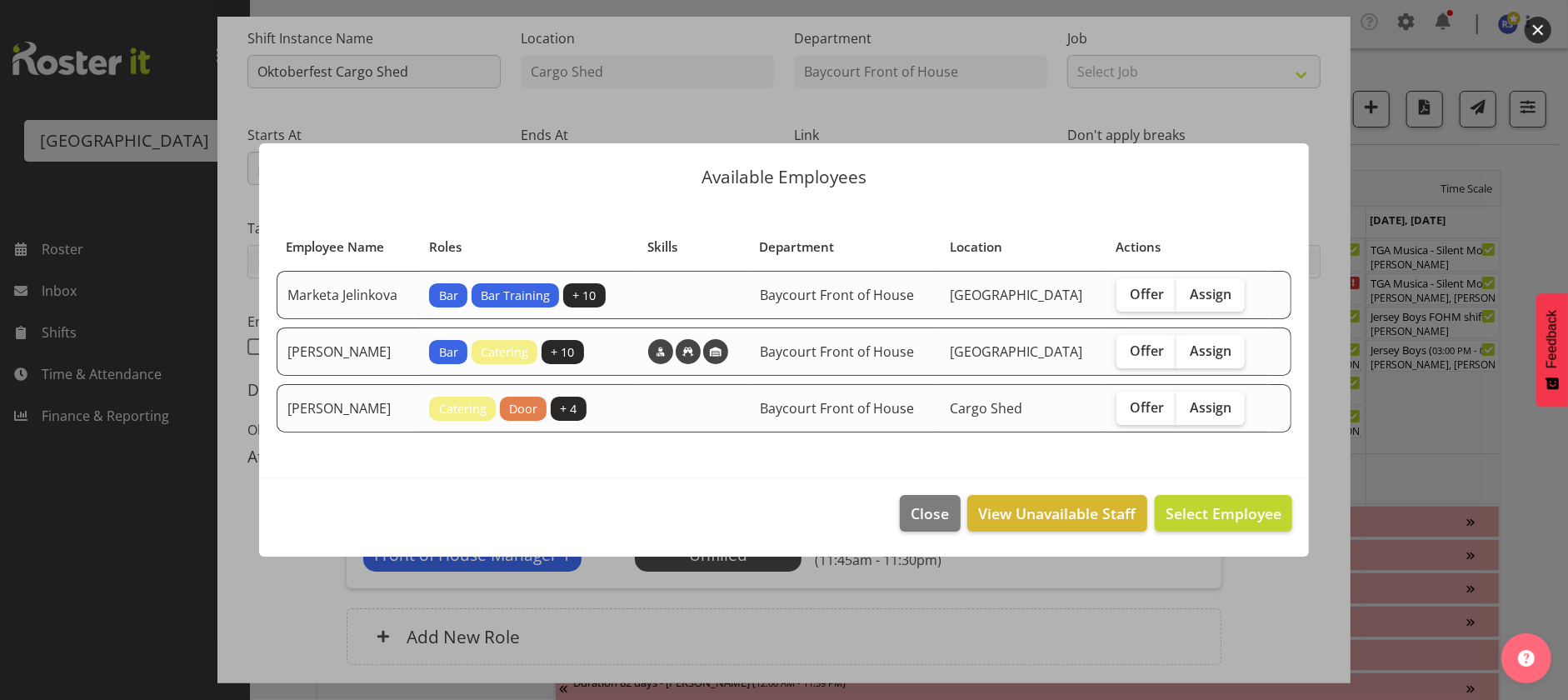
click at [1229, 410] on span "Assign" at bounding box center [1211, 408] width 42 height 17
click at [1188, 410] on input "Assign" at bounding box center [1181, 406] width 10 height 10
checkbox input "true"
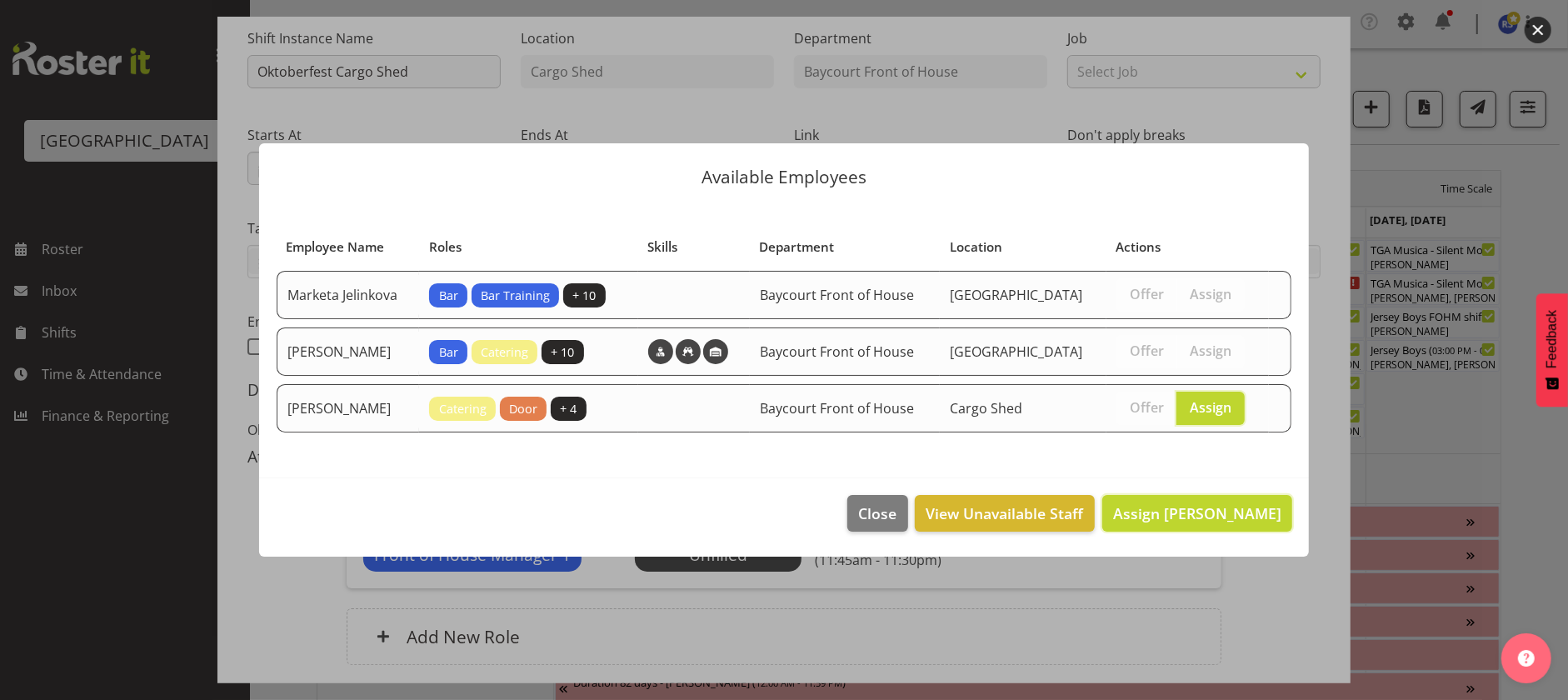
click at [1240, 524] on span "Assign [PERSON_NAME]" at bounding box center [1197, 513] width 168 height 20
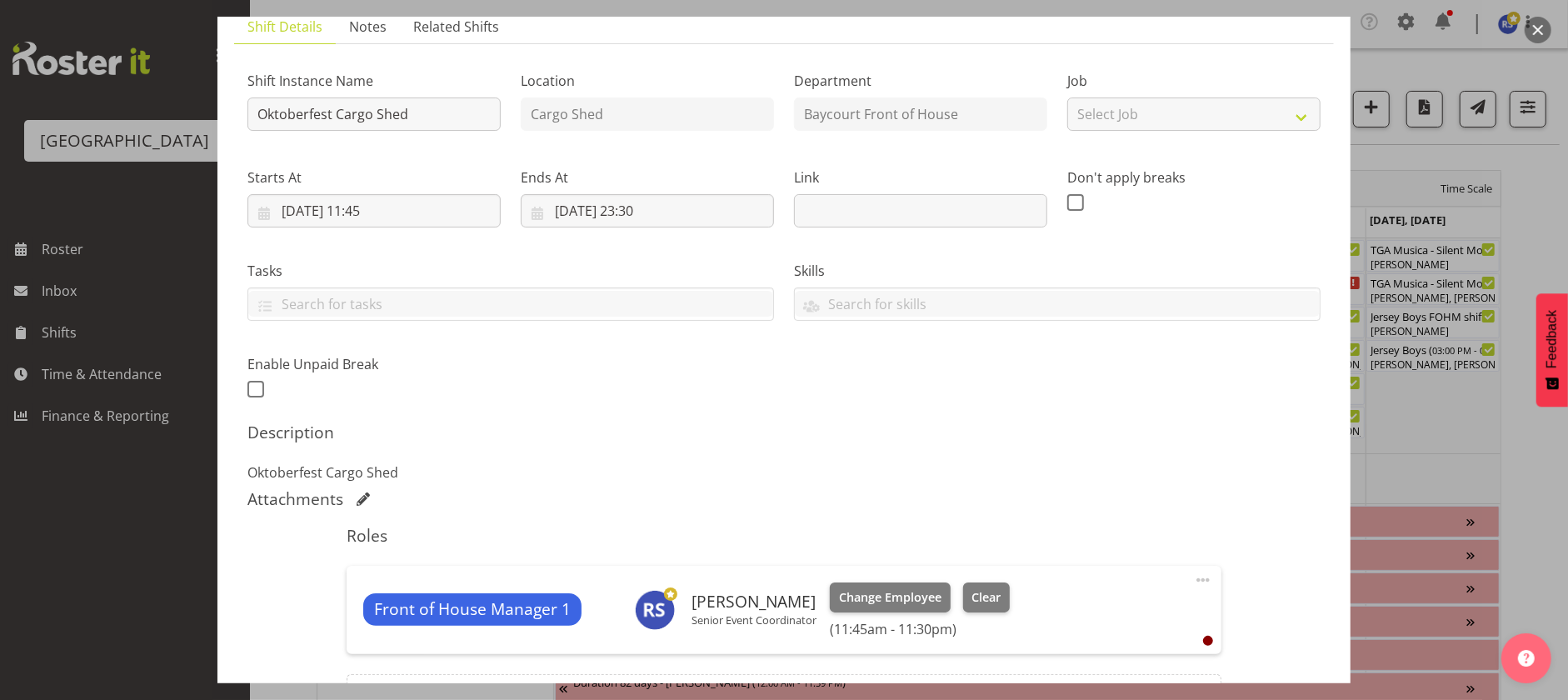
scroll to position [319, 0]
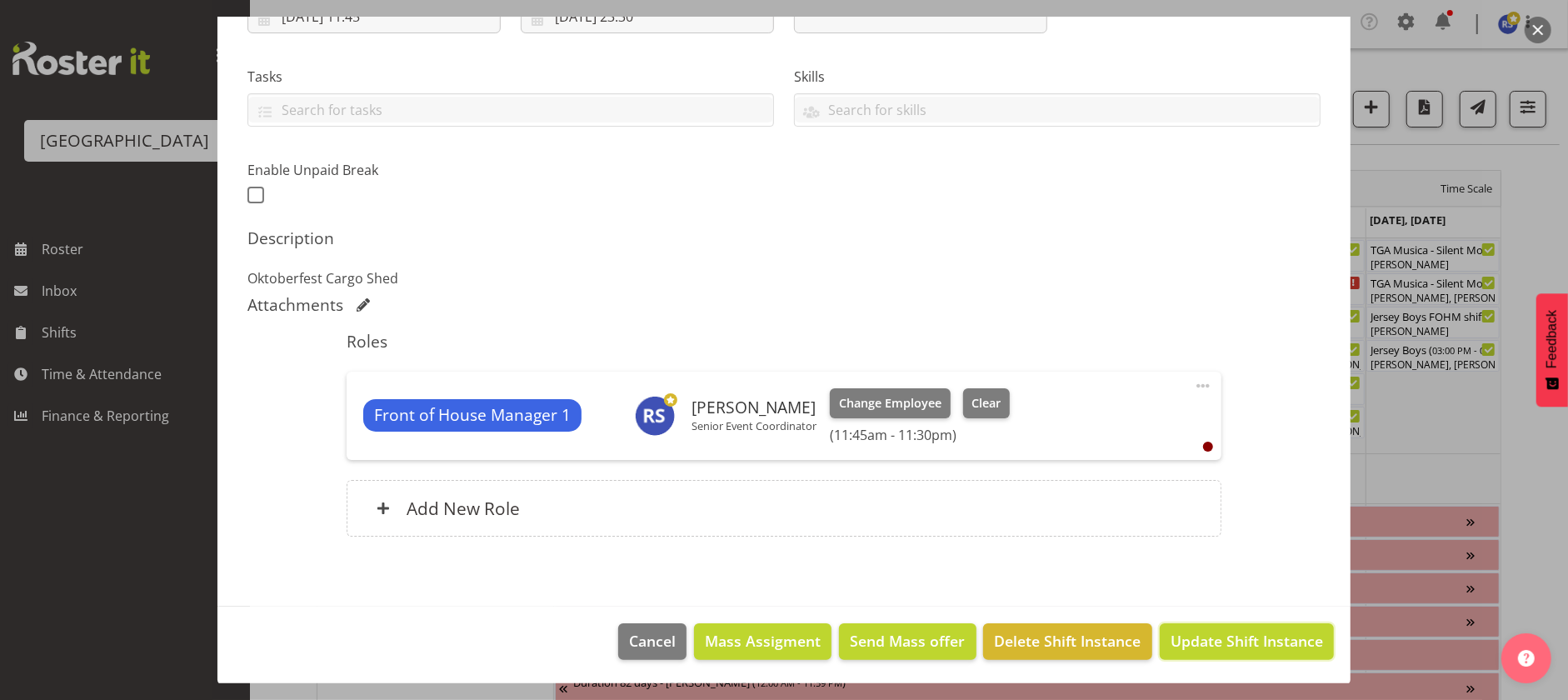
click at [1247, 635] on span "Update Shift Instance" at bounding box center [1246, 640] width 153 height 22
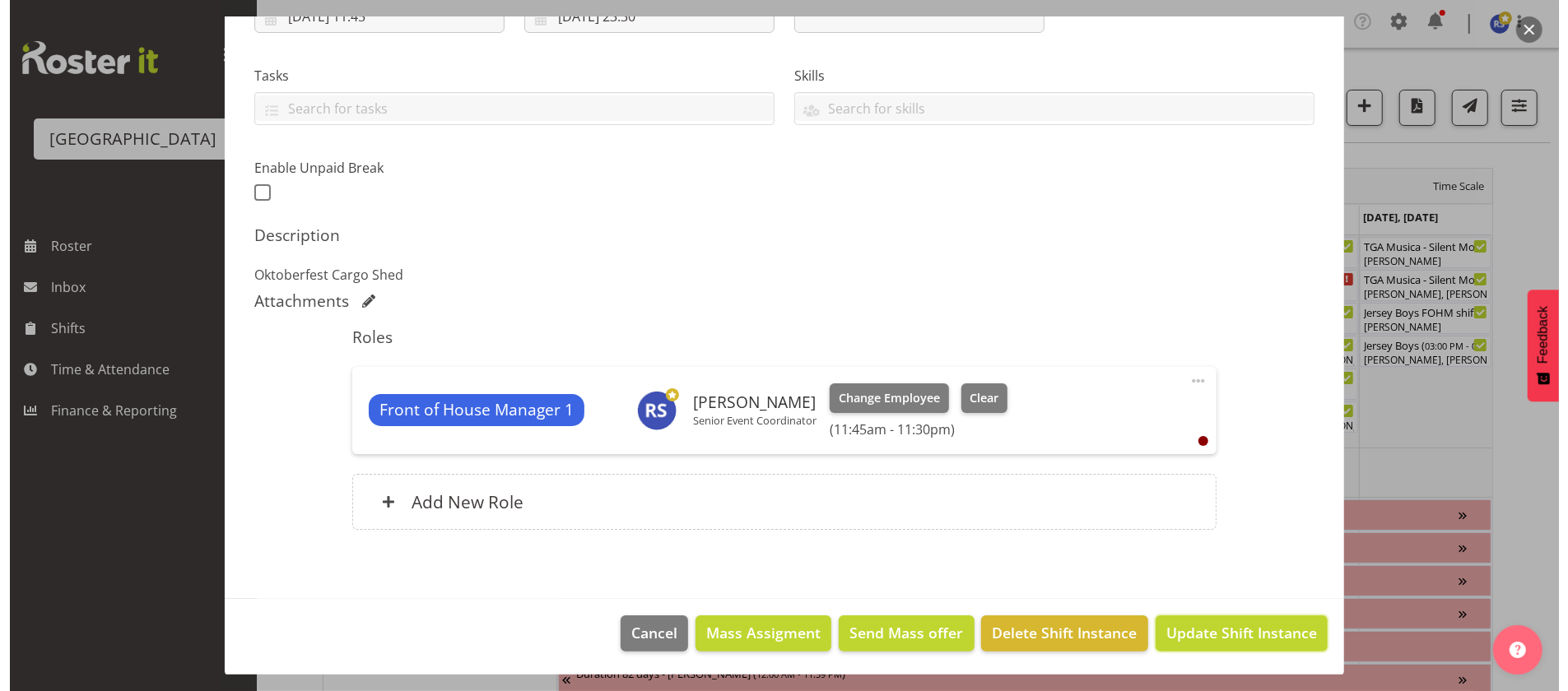
scroll to position [249, 0]
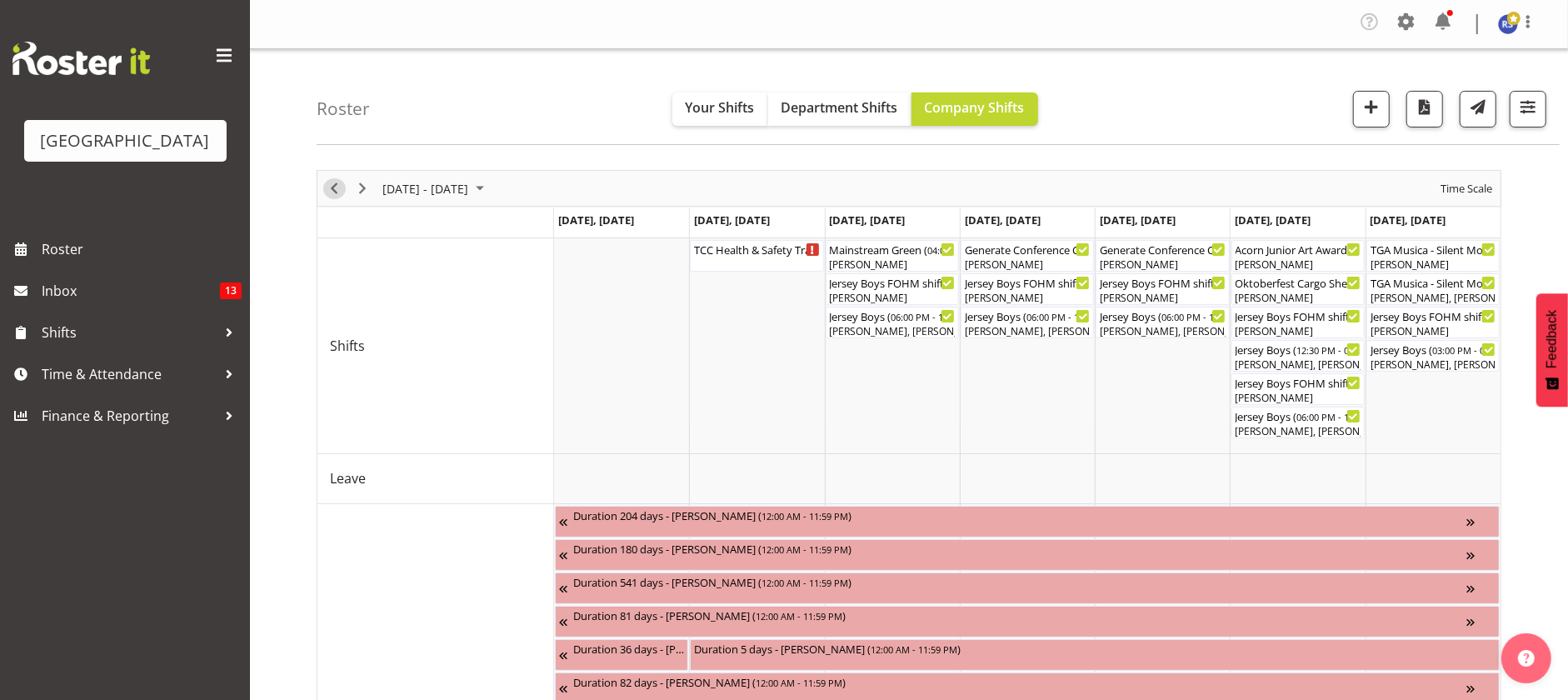
click at [324, 190] on span "Previous" at bounding box center [334, 189] width 20 height 21
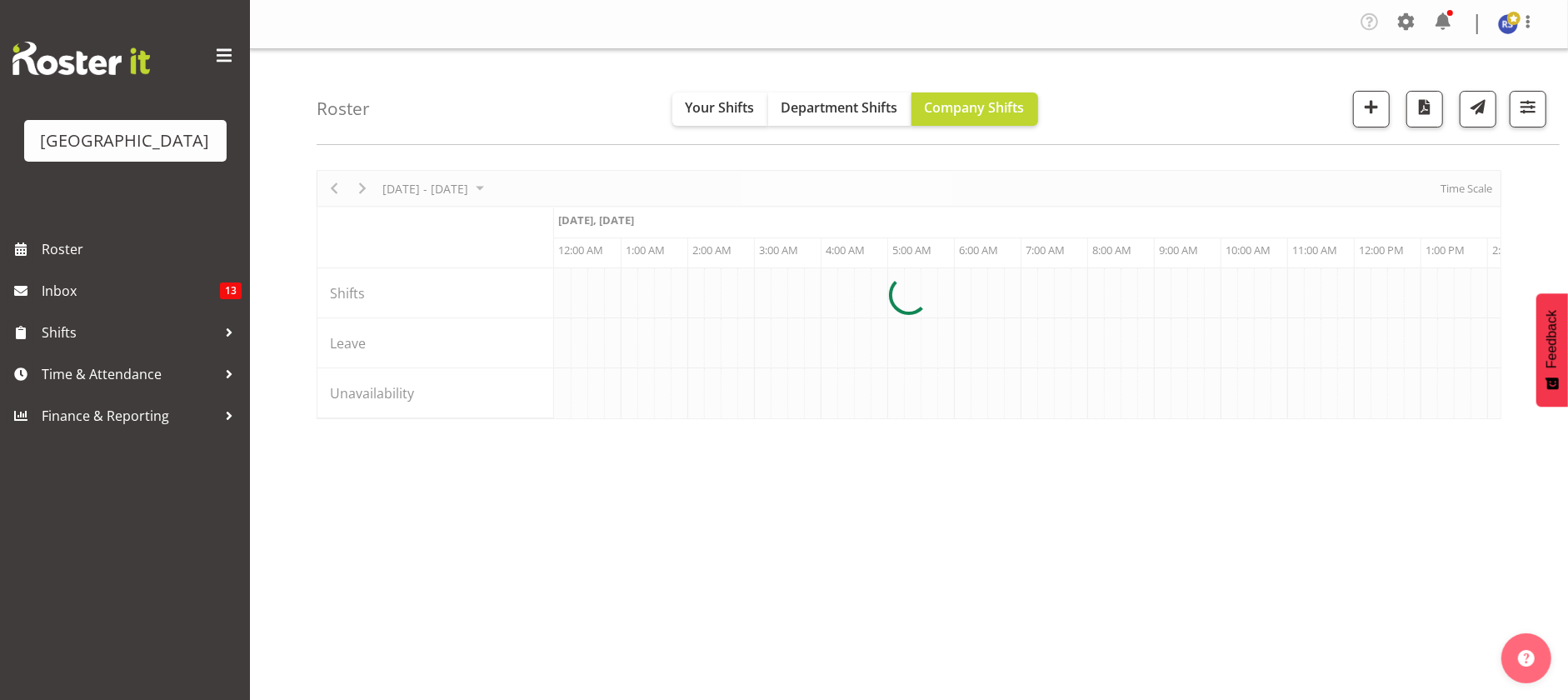
click at [1459, 185] on div at bounding box center [909, 294] width 1185 height 249
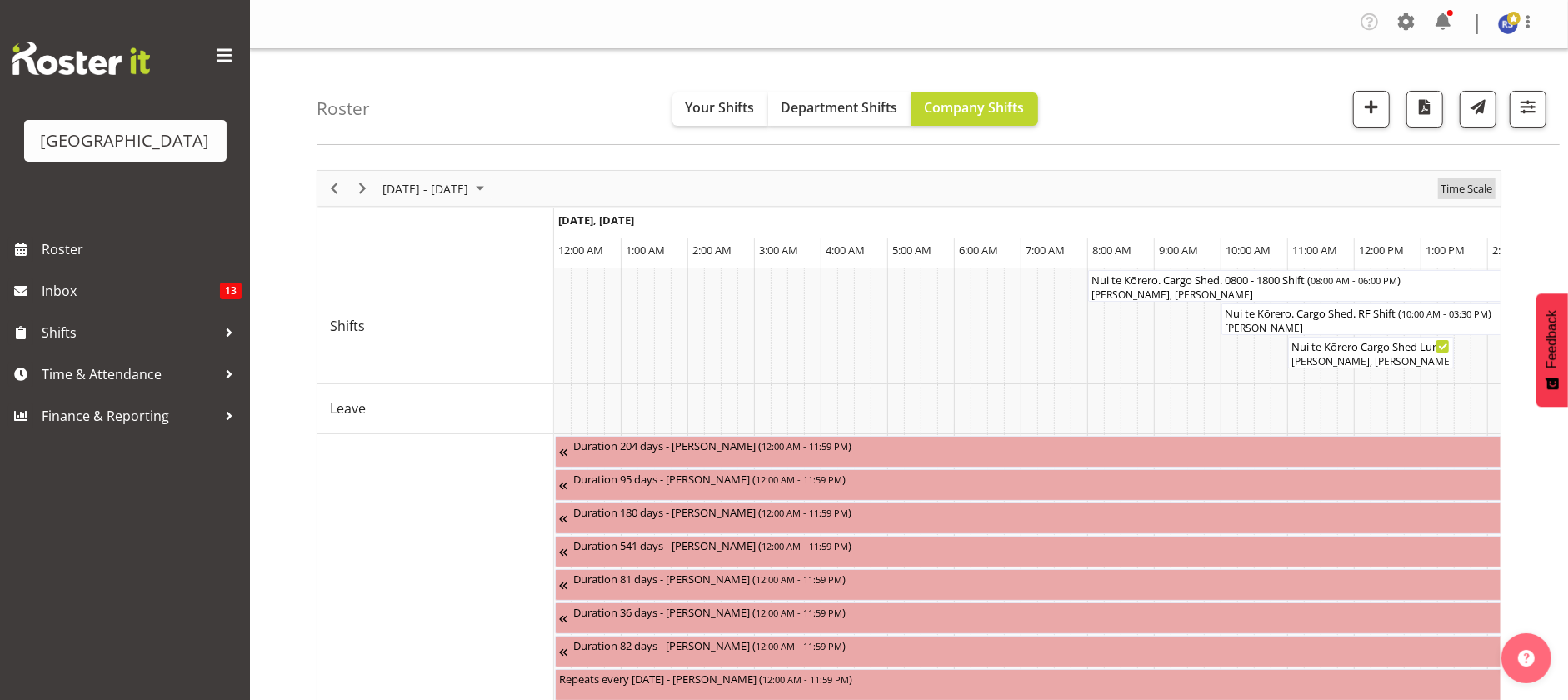
click at [1458, 189] on span "Time Scale" at bounding box center [1467, 189] width 55 height 21
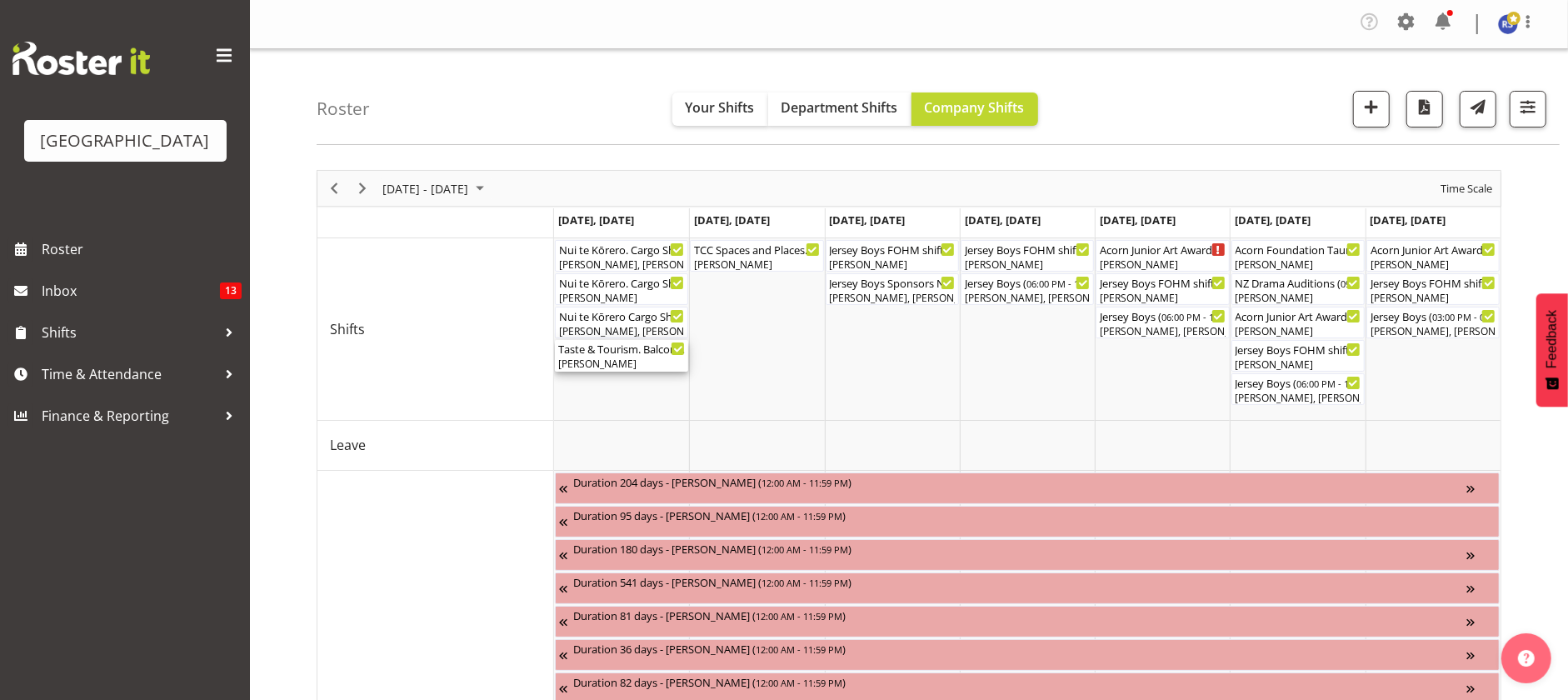
click at [611, 360] on div "[PERSON_NAME]" at bounding box center [622, 364] width 127 height 15
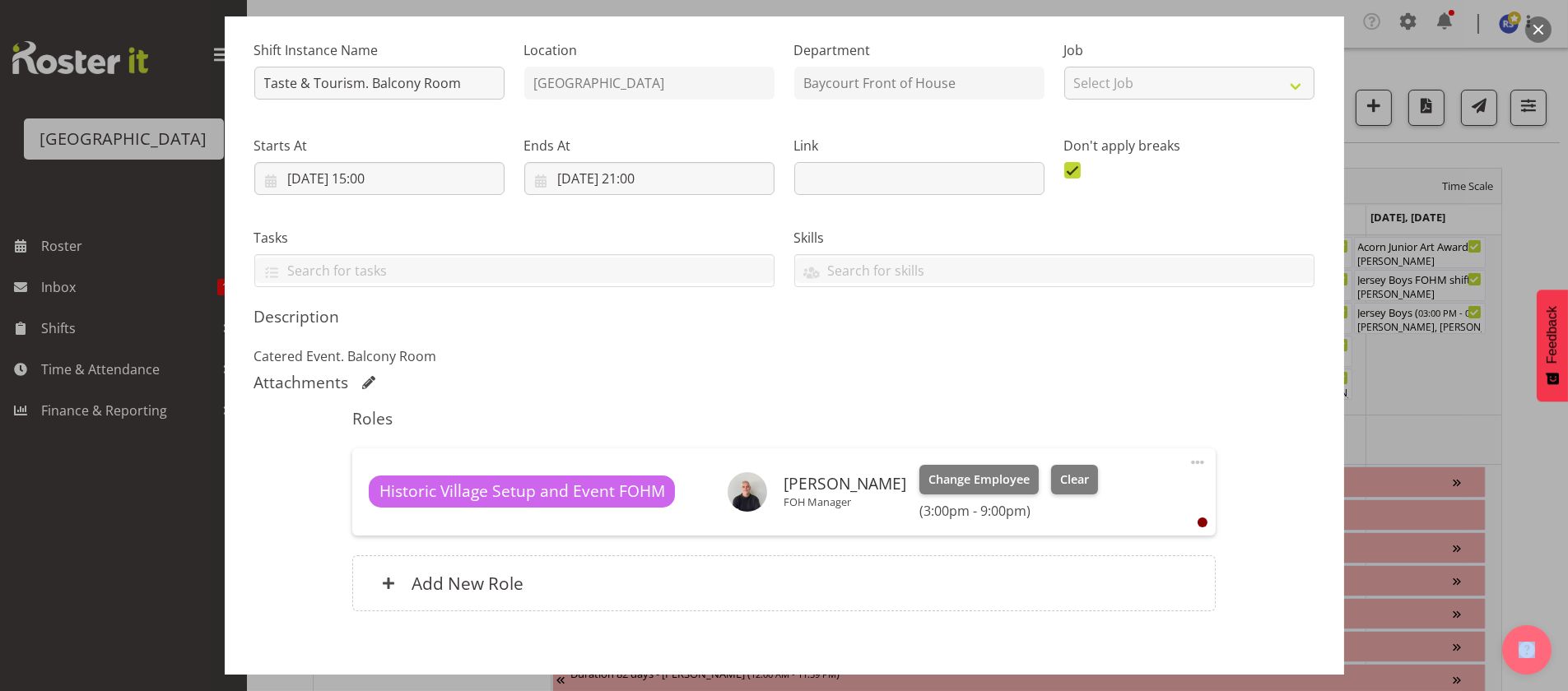
scroll to position [165, 0]
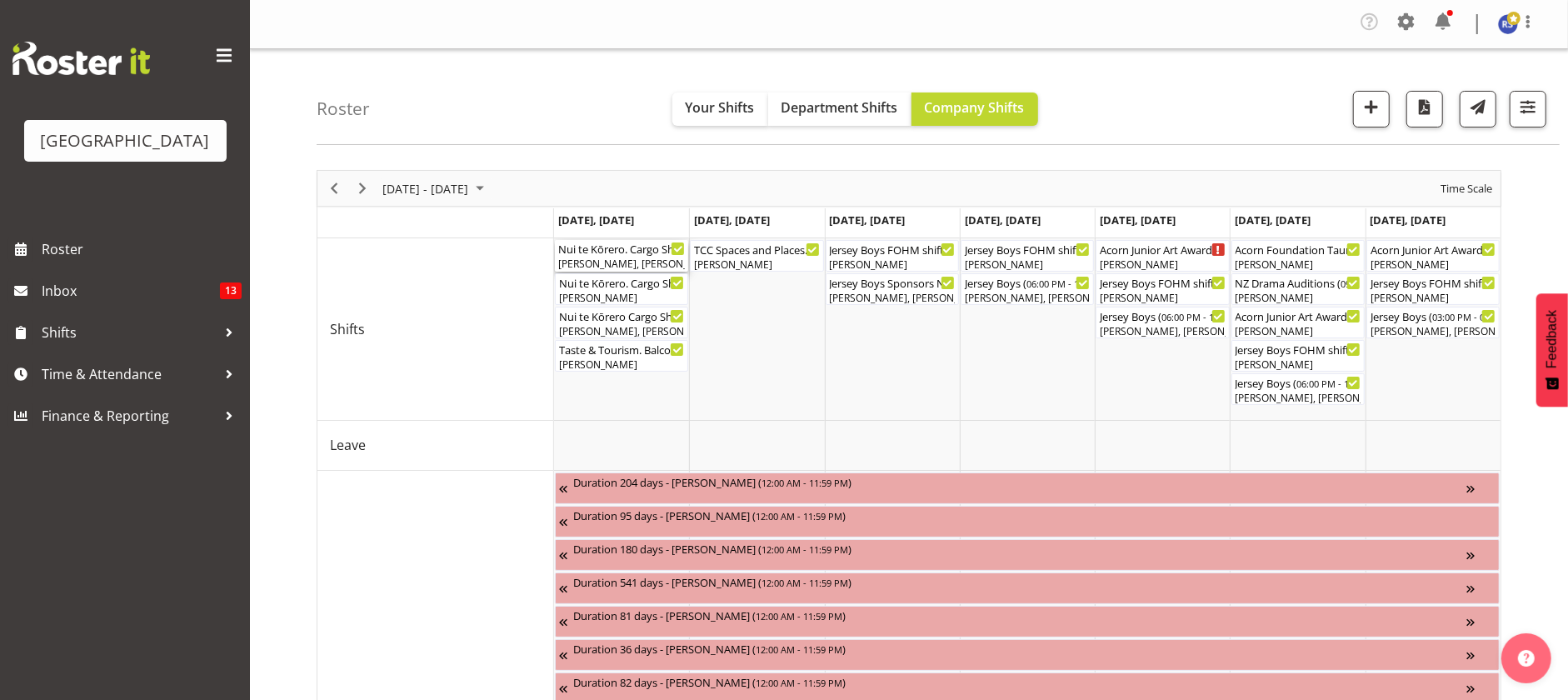
click at [619, 255] on div "Nui te Kōrero. Cargo Shed. 0800 - 1800 Shift ( 08:00 AM - 06:00 PM )" at bounding box center [622, 249] width 127 height 17
click at [0, 0] on div at bounding box center [0, 0] width 0 height 0
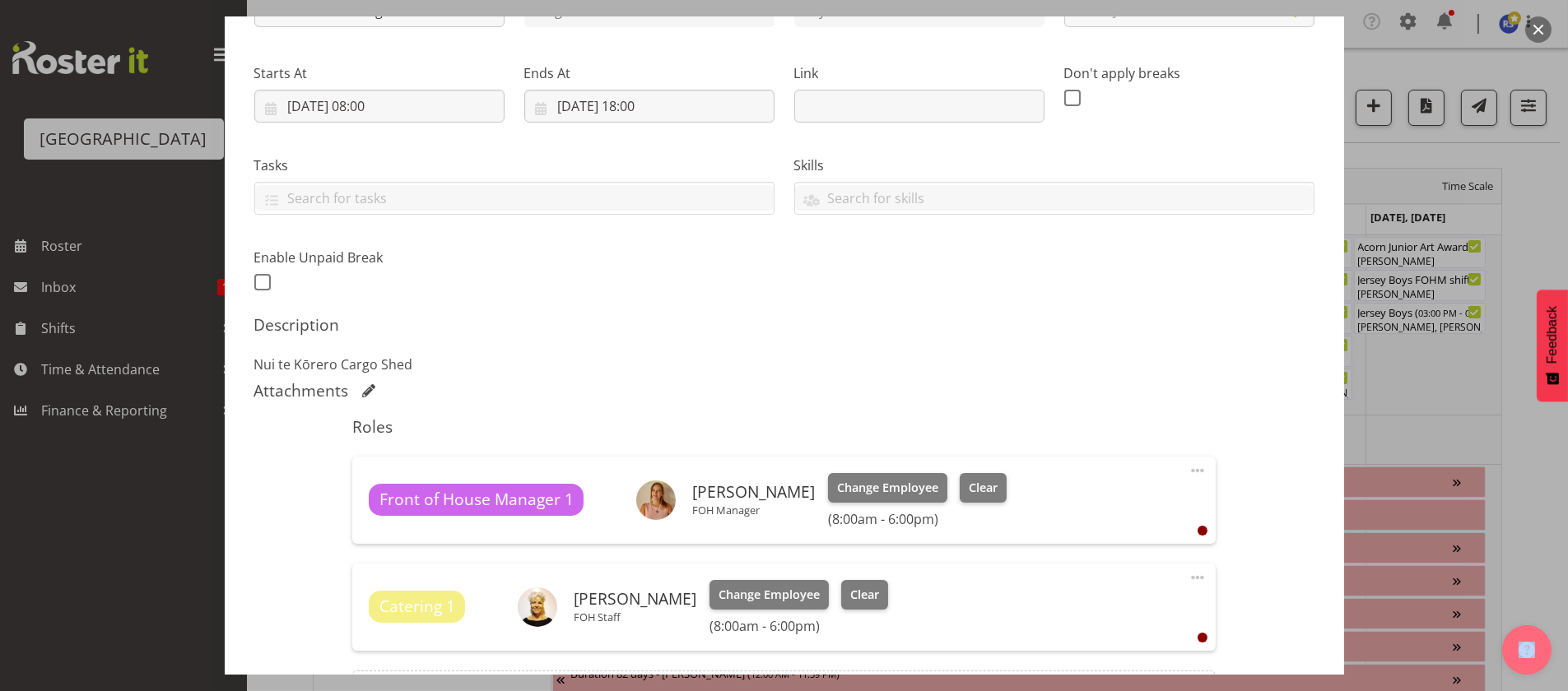
scroll to position [287, 0]
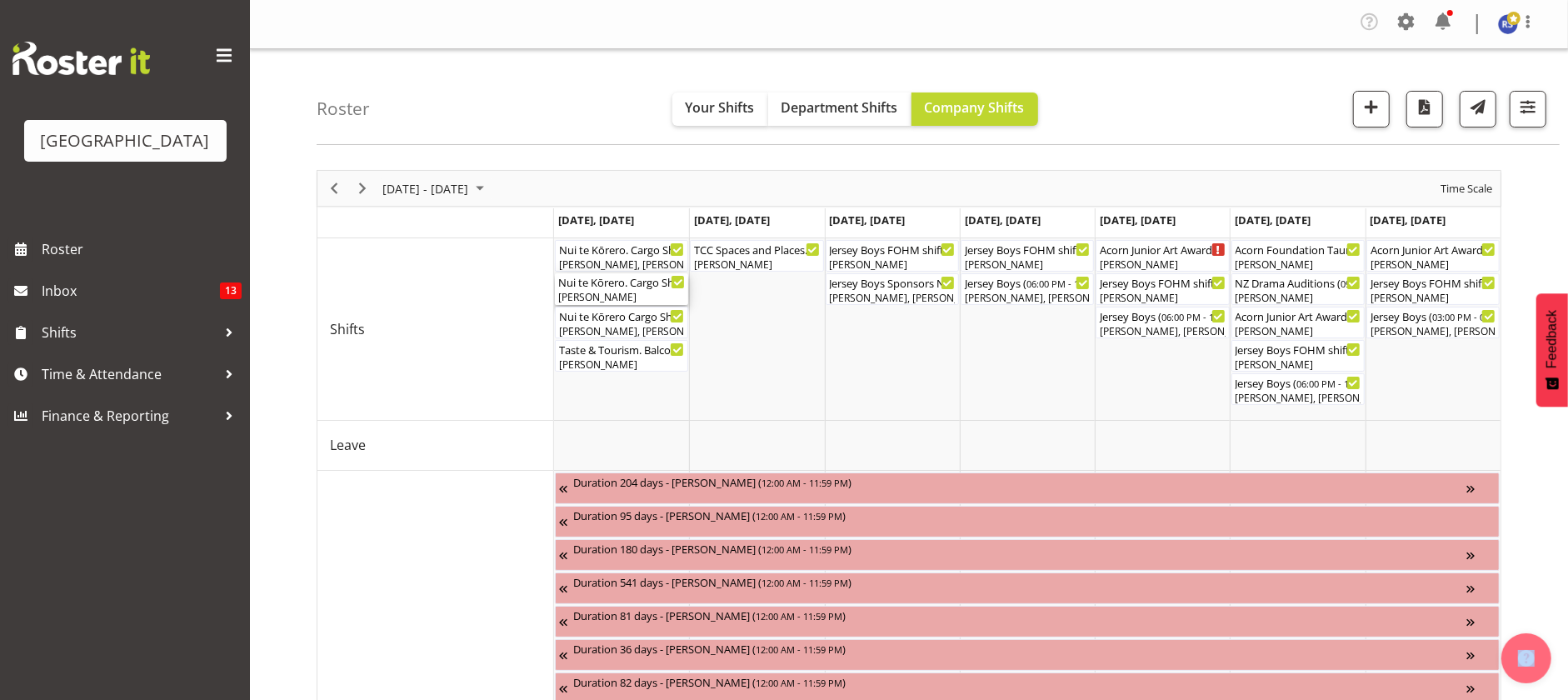
click at [610, 287] on div "Nui te Kōrero. Cargo Shed. RF Shift ( 10:00 AM - 03:30 PM )" at bounding box center [622, 282] width 127 height 17
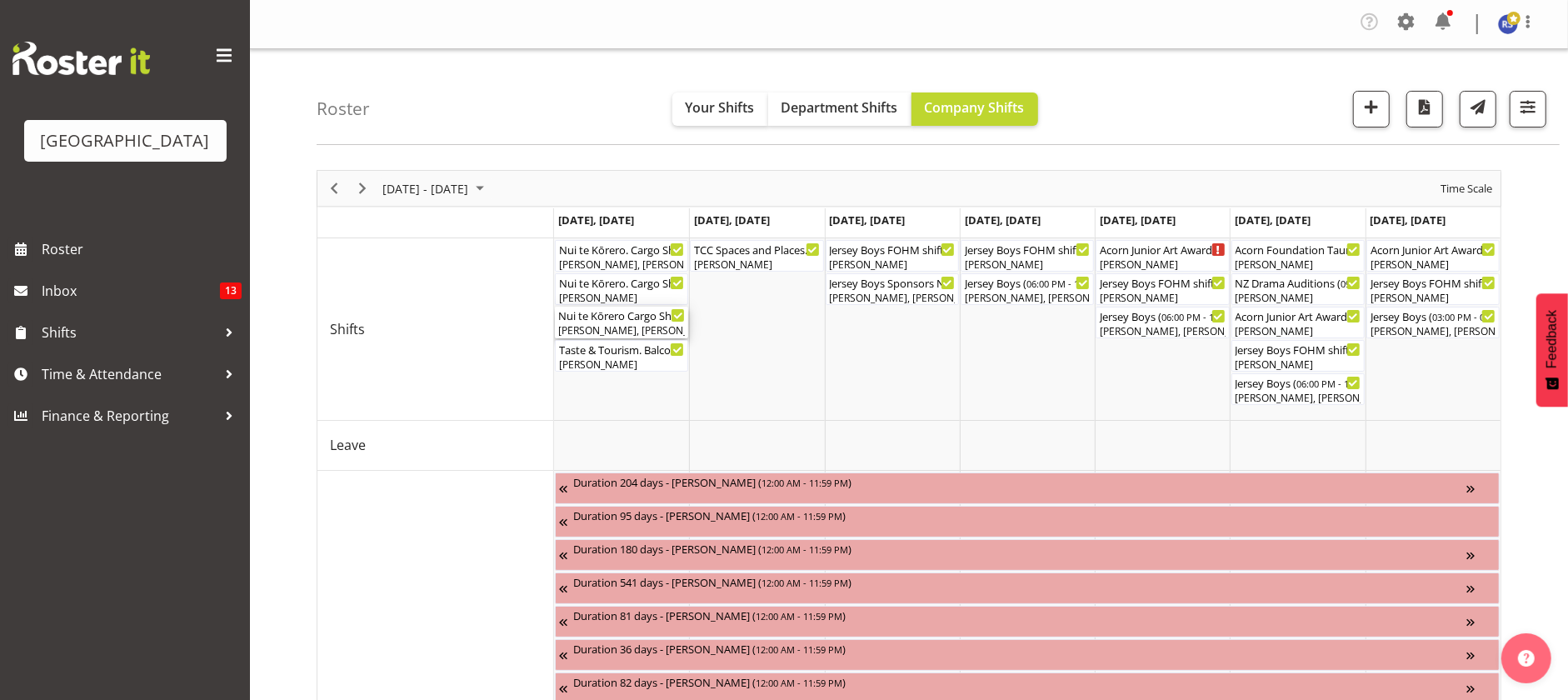
click at [624, 328] on div "[PERSON_NAME], [PERSON_NAME], [PERSON_NAME], [PERSON_NAME]" at bounding box center [622, 331] width 127 height 15
click at [0, 0] on div at bounding box center [0, 0] width 0 height 0
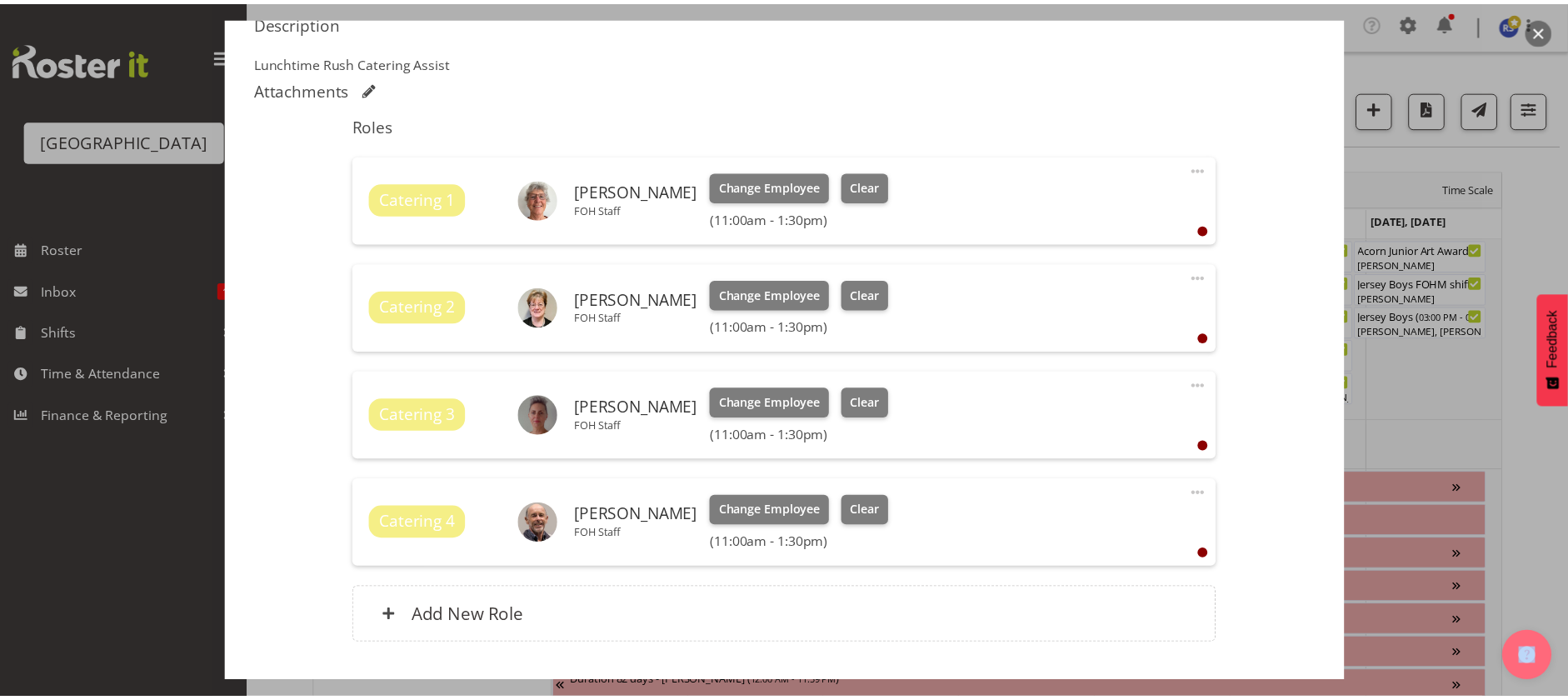
scroll to position [333, 0]
